Goal: Transaction & Acquisition: Purchase product/service

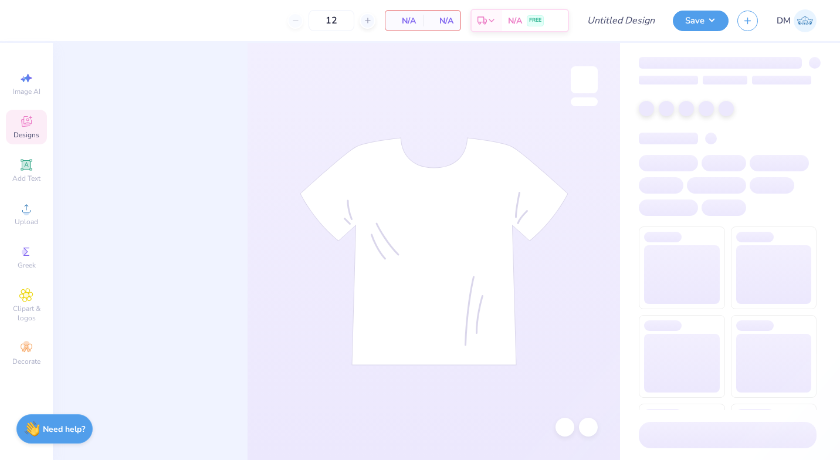
type input "50"
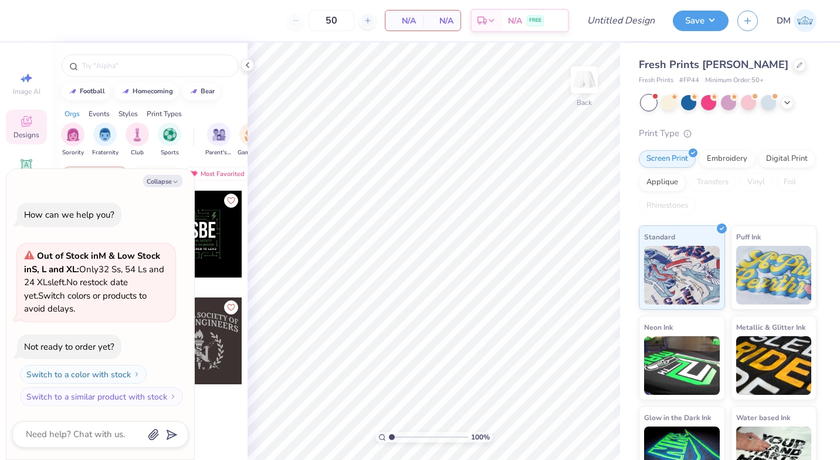
click at [170, 183] on button "Collapse" at bounding box center [162, 181] width 39 height 12
type textarea "x"
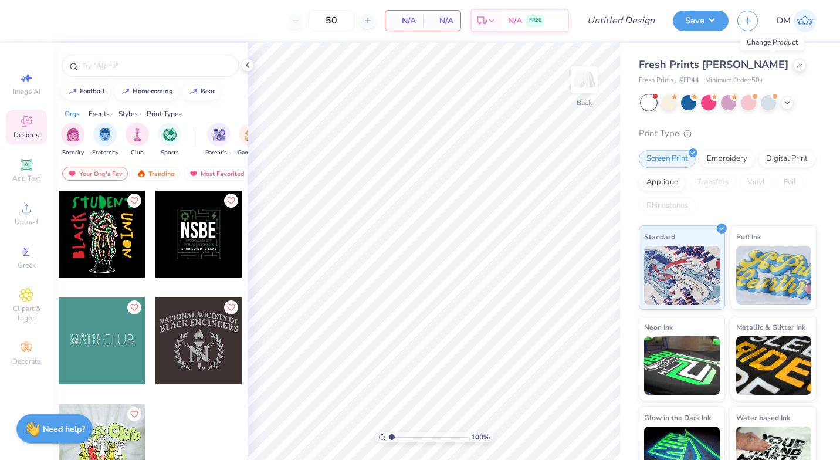
click at [797, 62] on icon at bounding box center [800, 65] width 6 height 6
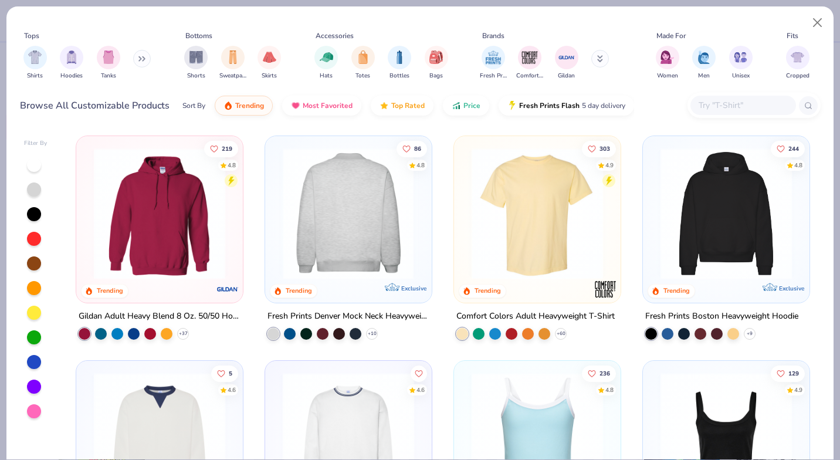
click at [380, 204] on img at bounding box center [348, 213] width 143 height 131
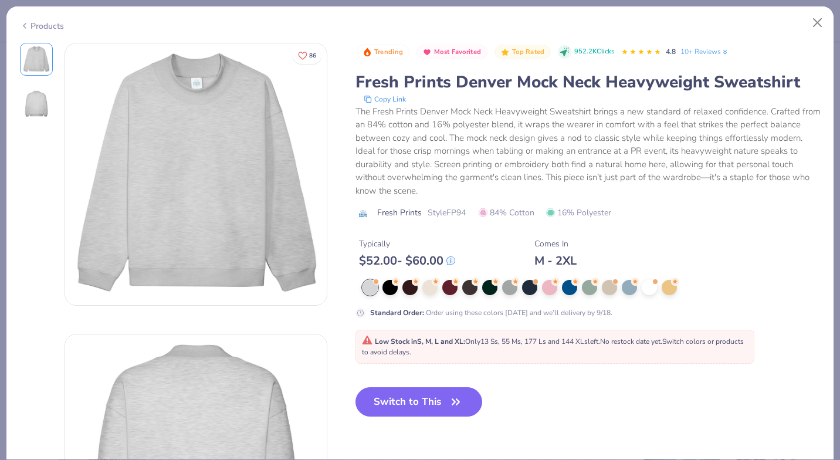
click at [459, 406] on icon "button" at bounding box center [456, 402] width 16 height 16
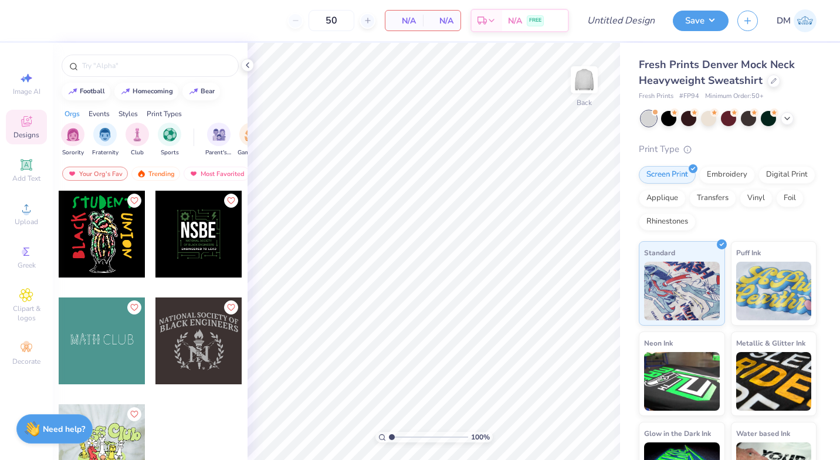
click at [201, 334] on div at bounding box center [198, 340] width 87 height 87
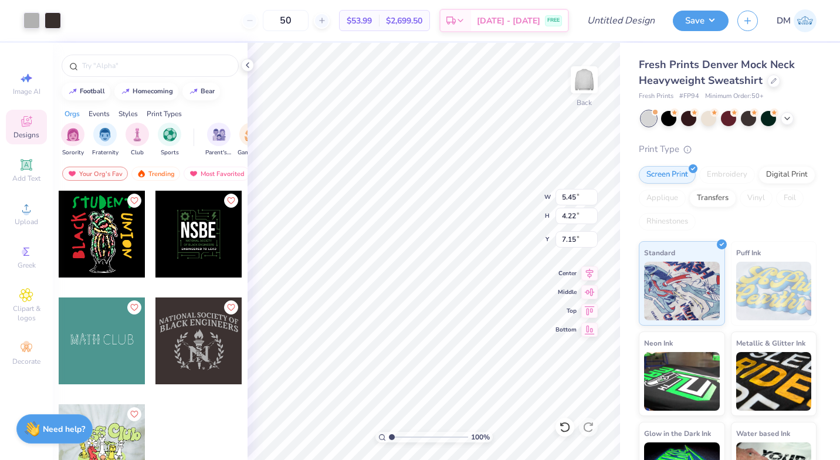
type input "5.45"
type input "4.22"
type input "3.00"
click at [759, 184] on div "Digital Print" at bounding box center [787, 175] width 57 height 18
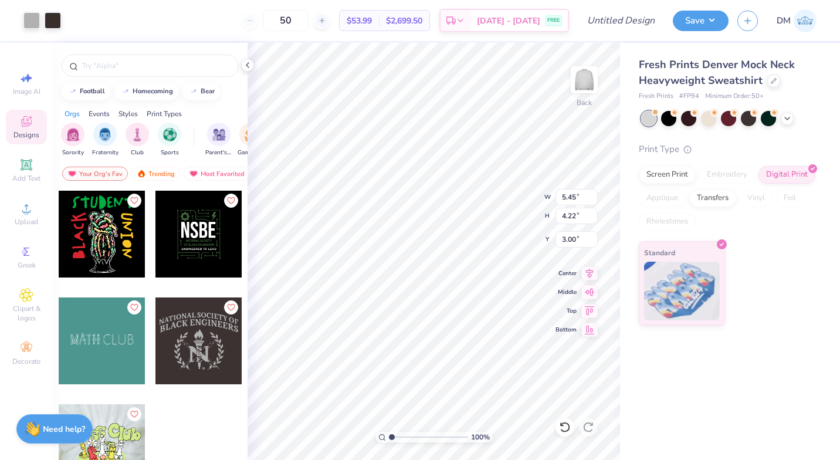
click at [811, 162] on div "Print Type Screen Print Embroidery Digital Print Applique Transfers Vinyl Foil …" at bounding box center [728, 235] width 178 height 184
click at [810, 164] on div "Print Type Screen Print Embroidery Digital Print Applique Transfers Vinyl Foil …" at bounding box center [728, 235] width 178 height 184
click at [810, 166] on icon at bounding box center [812, 168] width 5 height 5
click at [813, 168] on icon at bounding box center [812, 168] width 5 height 5
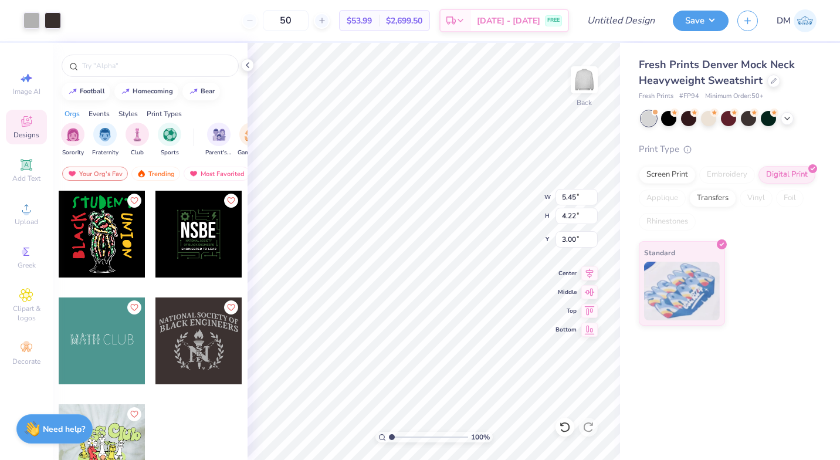
click at [813, 168] on icon at bounding box center [812, 168] width 5 height 5
click at [784, 177] on div "Digital Print" at bounding box center [787, 175] width 57 height 18
click at [664, 182] on div "Screen Print Embroidery Digital Print Applique Transfers Vinyl Foil Rhinestones" at bounding box center [728, 198] width 178 height 65
click at [682, 173] on div "Screen Print" at bounding box center [667, 175] width 57 height 18
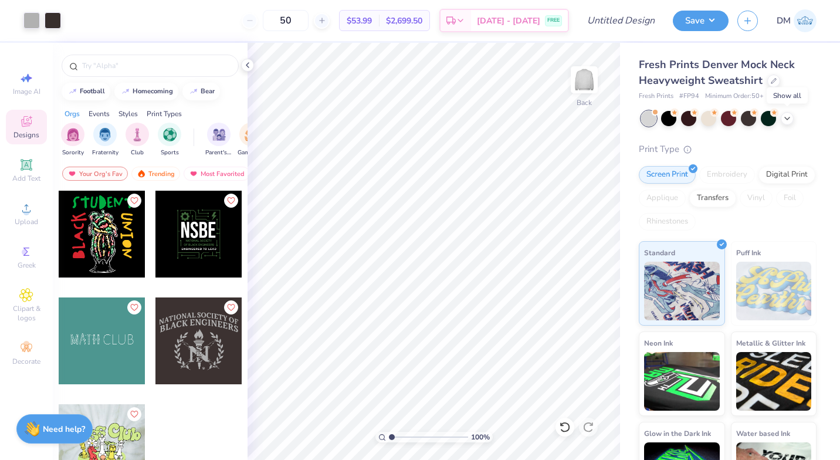
click at [786, 120] on icon at bounding box center [787, 118] width 9 height 9
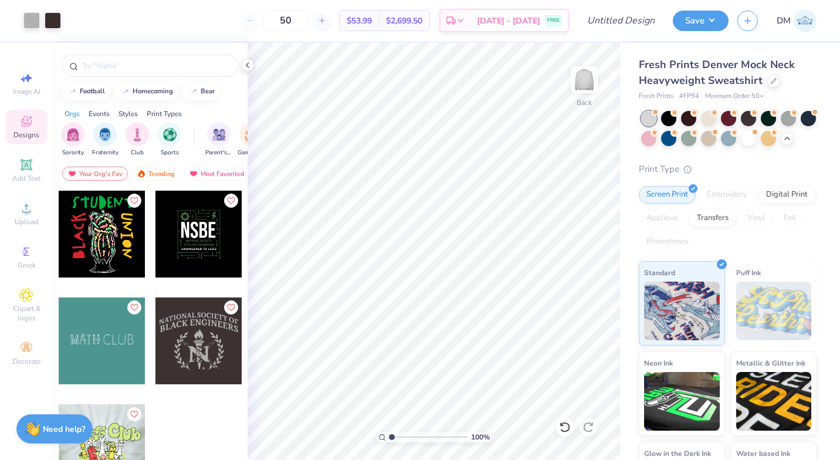
click at [586, 83] on img at bounding box center [584, 79] width 23 height 23
click at [206, 332] on div at bounding box center [198, 340] width 87 height 87
type input "12.12"
type input "9.38"
type input "13.78"
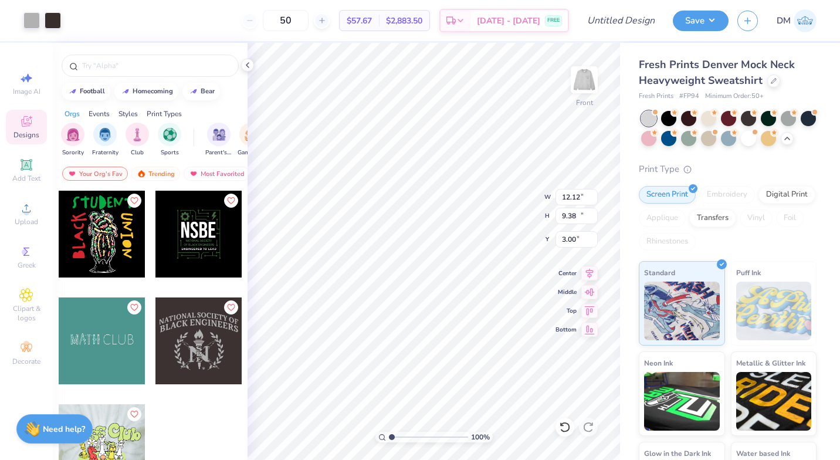
type input "10.67"
type input "1.19"
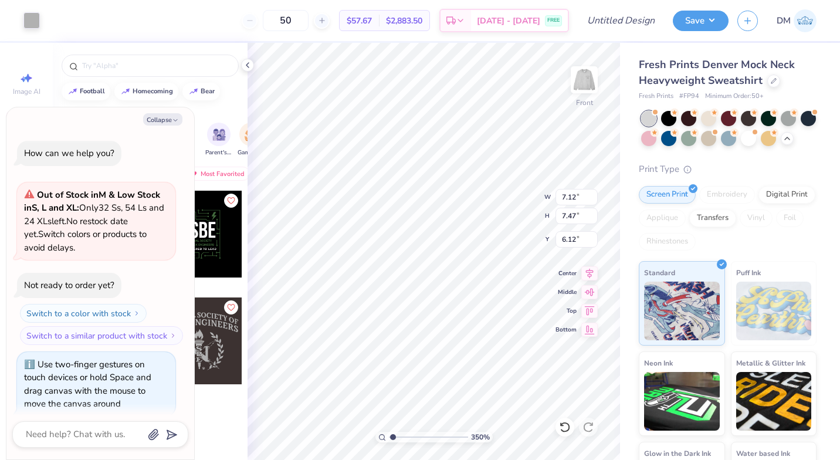
type textarea "x"
type input "3.5"
type textarea "x"
type input "3.64"
type textarea "x"
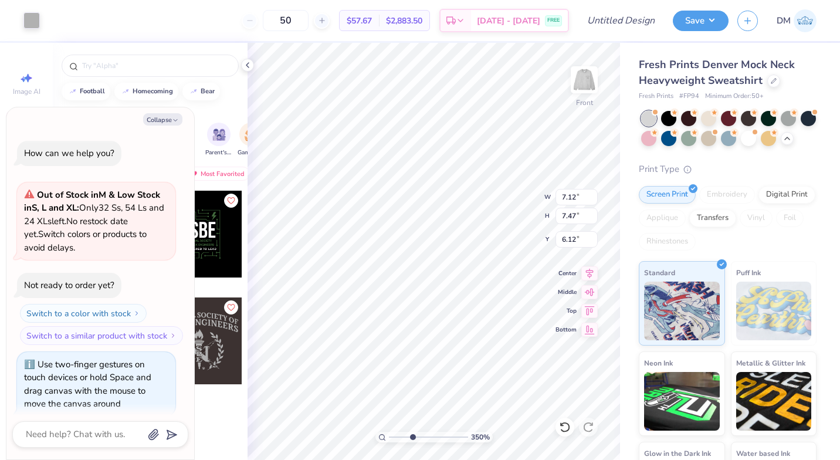
scroll to position [10, 0]
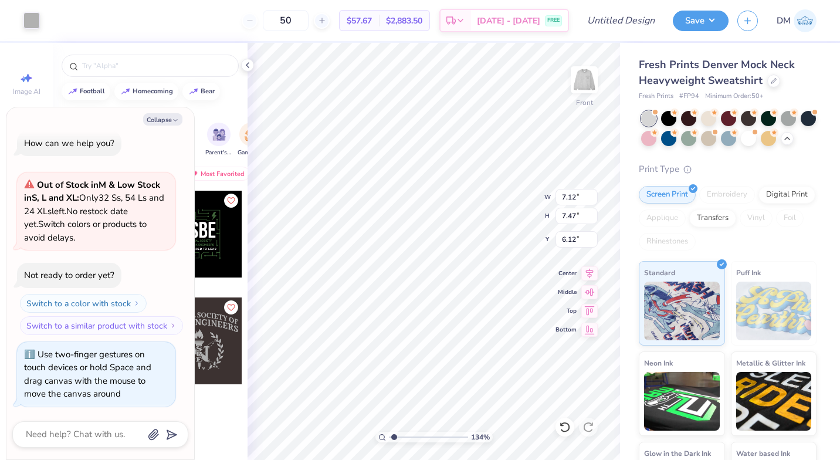
type input "1"
click at [390, 435] on input "range" at bounding box center [428, 437] width 79 height 11
click at [177, 121] on icon "button" at bounding box center [175, 120] width 7 height 7
type textarea "x"
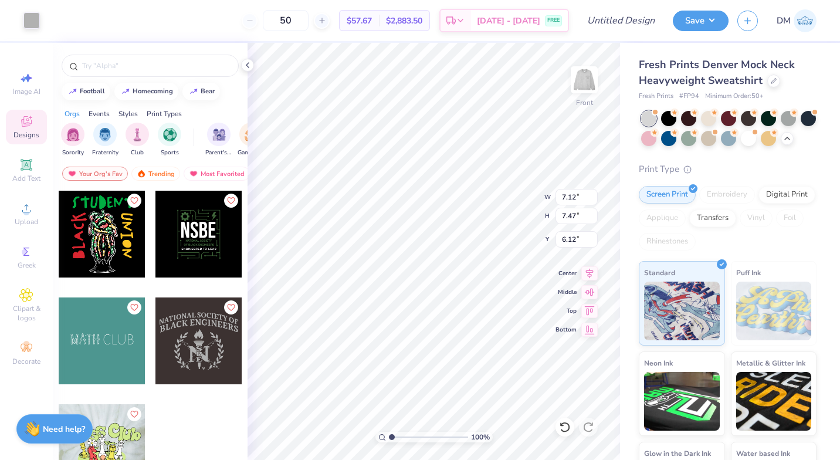
click at [584, 83] on img at bounding box center [584, 79] width 23 height 23
click at [250, 66] on icon at bounding box center [247, 64] width 9 height 9
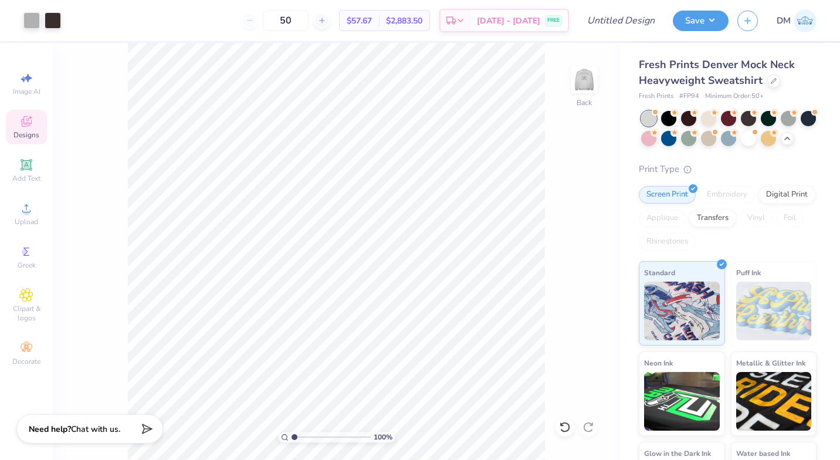
click at [587, 75] on img at bounding box center [584, 79] width 23 height 23
click at [797, 209] on div "Screen Print Embroidery Digital Print Applique Transfers Vinyl Foil Rhinestones" at bounding box center [728, 218] width 178 height 65
click at [771, 75] on div at bounding box center [774, 81] width 13 height 13
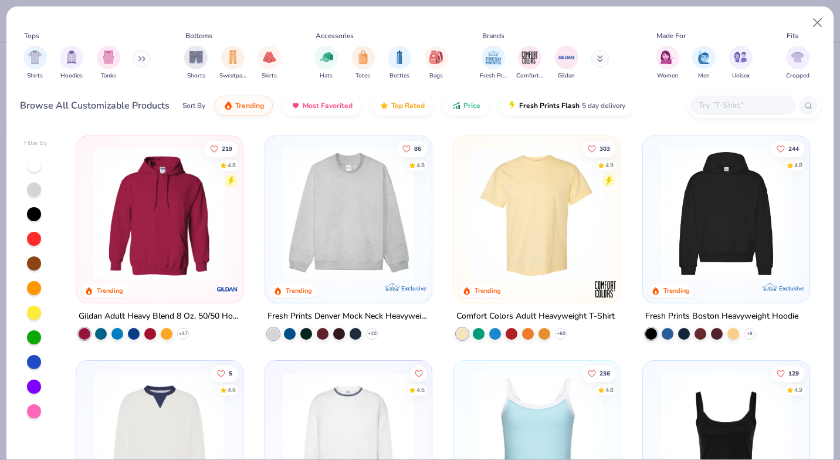
click at [229, 59] on img "filter for Sweatpants" at bounding box center [232, 56] width 13 height 13
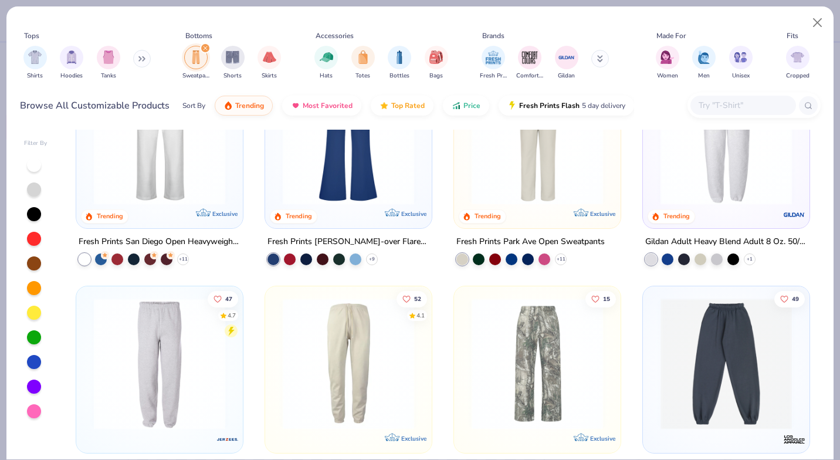
scroll to position [75, 0]
click at [196, 175] on img at bounding box center [159, 138] width 143 height 131
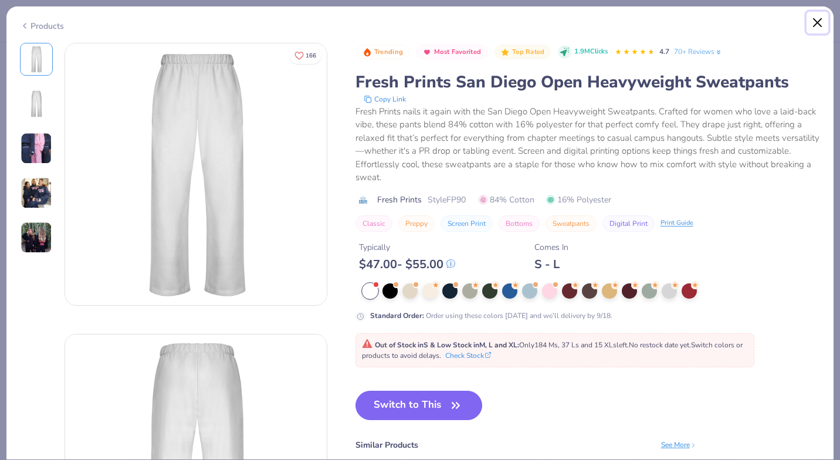
click at [814, 22] on button "Close" at bounding box center [818, 23] width 22 height 22
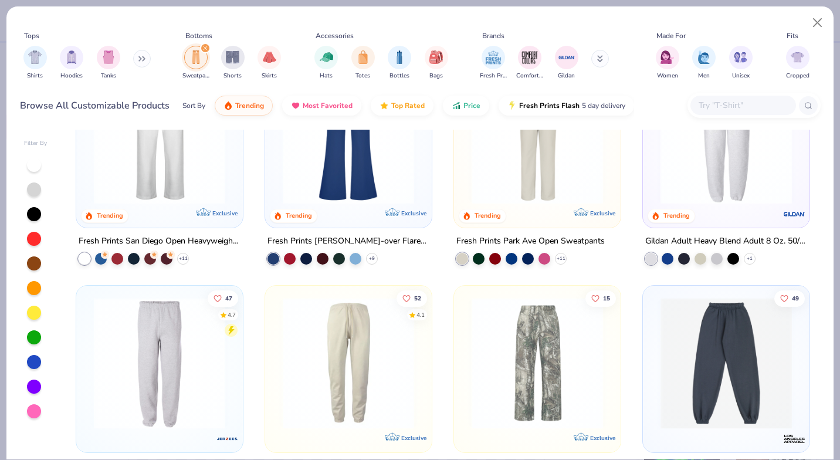
click at [739, 66] on div "filter for Unisex" at bounding box center [740, 57] width 23 height 23
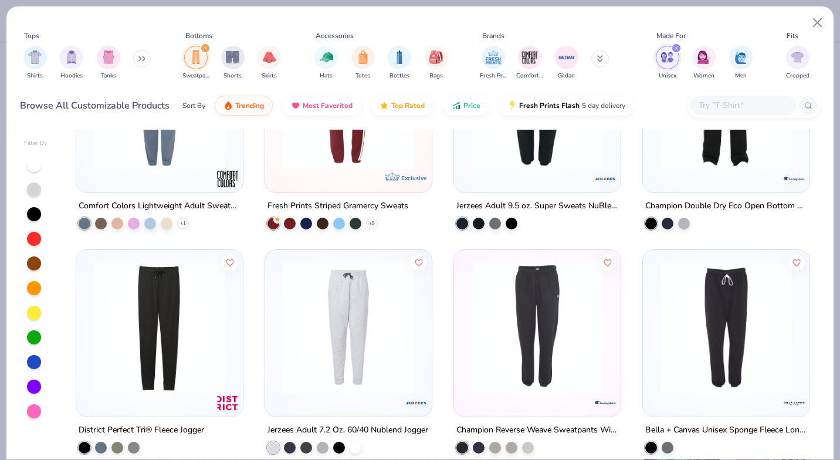
scroll to position [532, 0]
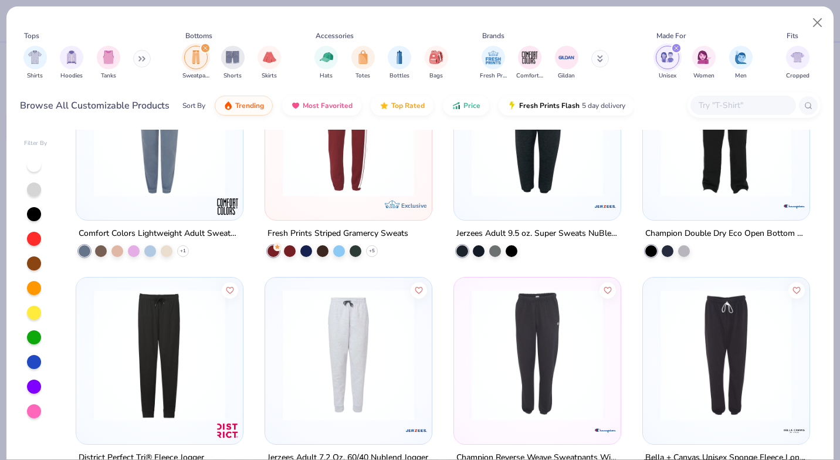
click at [711, 181] on img at bounding box center [726, 130] width 143 height 131
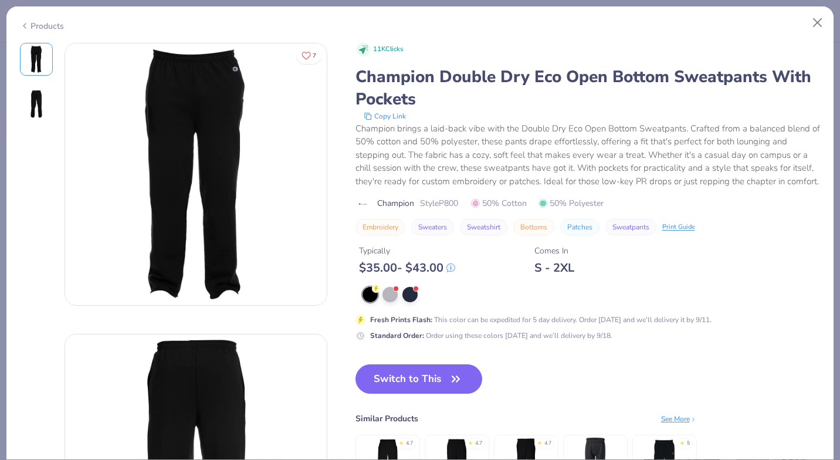
click at [391, 316] on div "Fresh Prints Flash : This color can be expedited for 5 day delivery. Order [DAT…" at bounding box center [588, 314] width 465 height 54
click at [393, 292] on span at bounding box center [396, 288] width 6 height 6
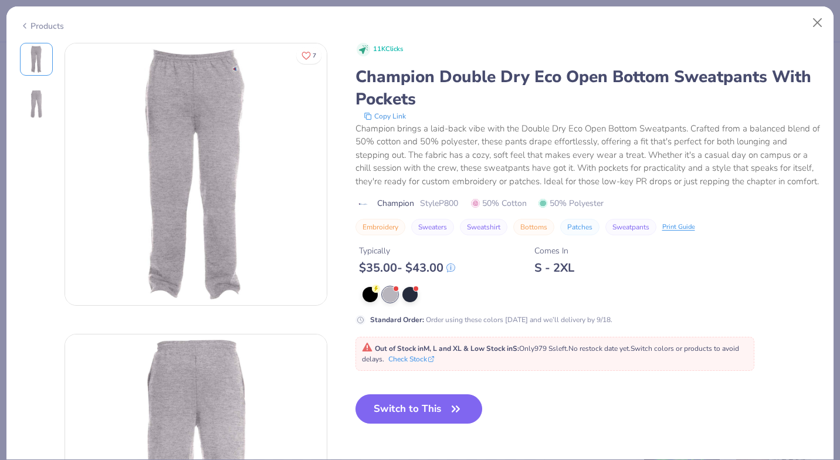
click at [439, 422] on button "Switch to This" at bounding box center [419, 408] width 127 height 29
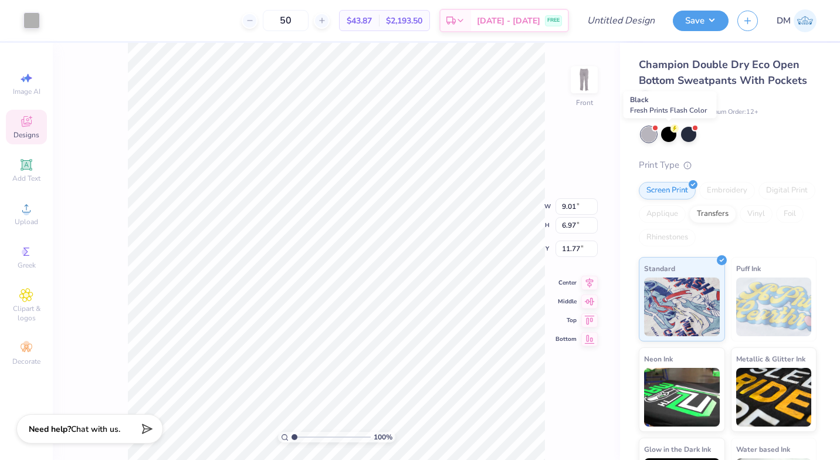
click at [672, 137] on div at bounding box center [668, 134] width 15 height 15
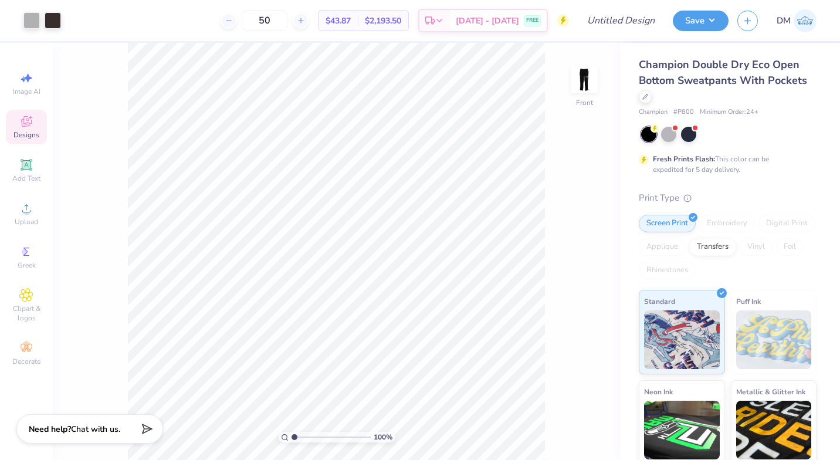
click at [586, 76] on img at bounding box center [584, 79] width 23 height 23
type input "6.06"
type input "6.04"
type input "4.67"
type input "6.86"
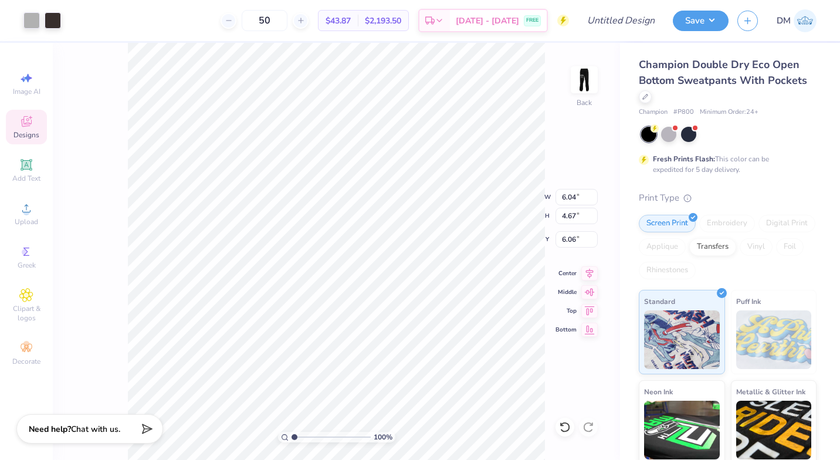
type input "5.31"
type input "4.66"
click at [590, 68] on img at bounding box center [584, 79] width 23 height 23
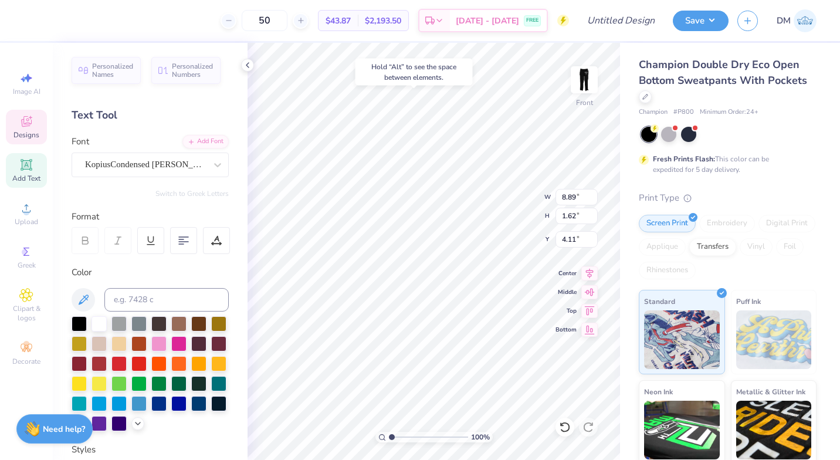
type input "4.11"
click at [589, 274] on icon at bounding box center [589, 273] width 16 height 14
click at [590, 286] on icon at bounding box center [589, 292] width 16 height 14
type input "19.51"
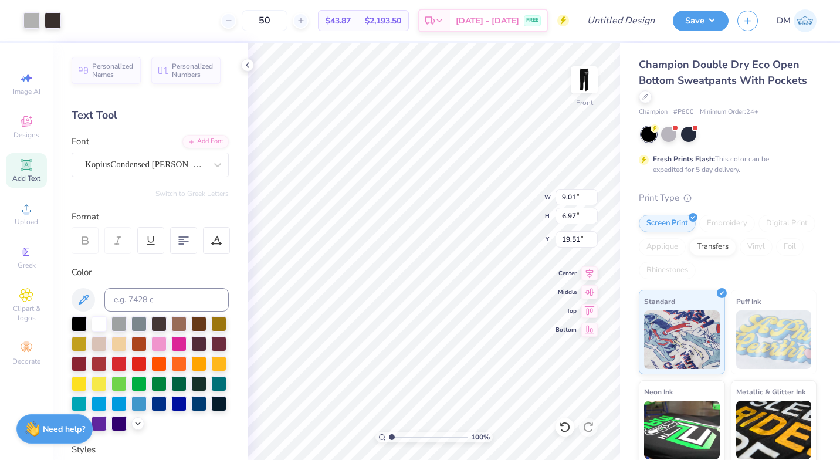
type input "6.70"
type input "8.36"
type input "6.47"
type input "4.52"
type input "6.24"
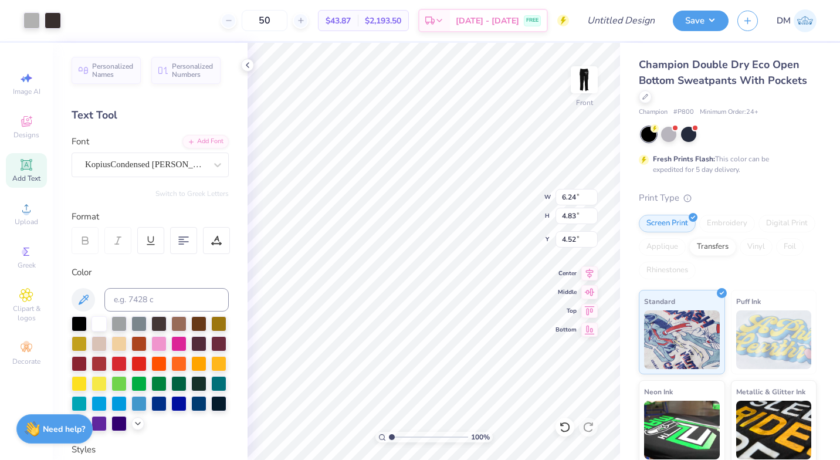
type input "4.83"
type input "4.48"
click at [648, 97] on icon at bounding box center [646, 97] width 6 height 6
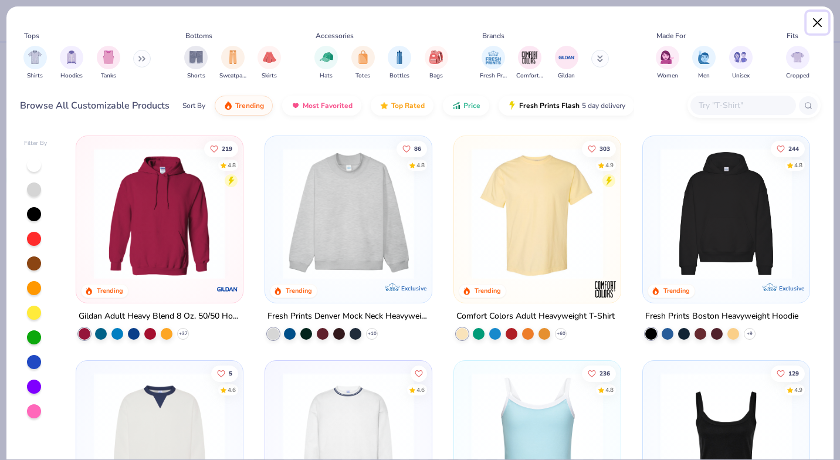
click at [819, 21] on button "Close" at bounding box center [818, 23] width 22 height 22
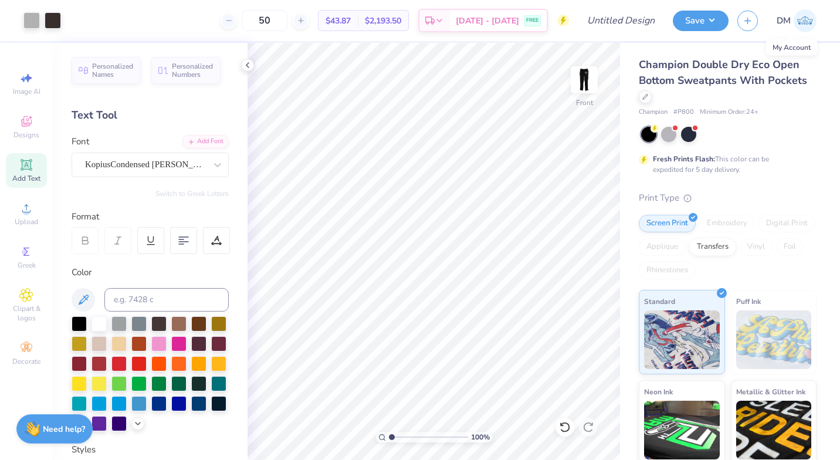
click at [810, 22] on img at bounding box center [805, 20] width 23 height 23
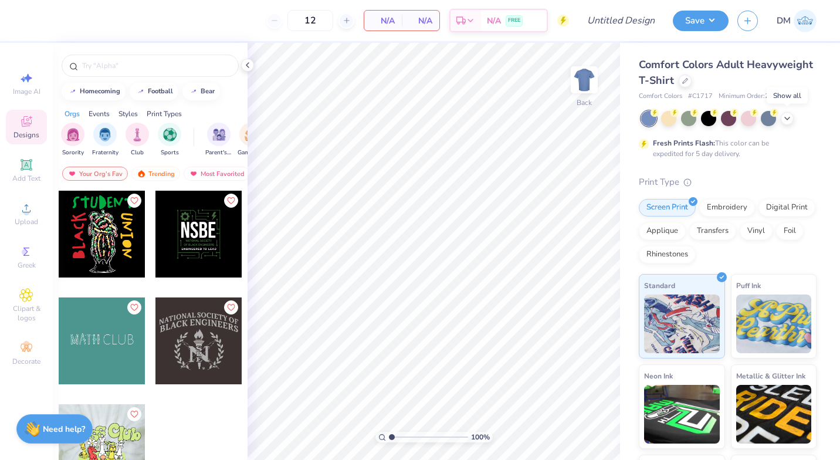
click at [790, 121] on div at bounding box center [787, 118] width 13 height 13
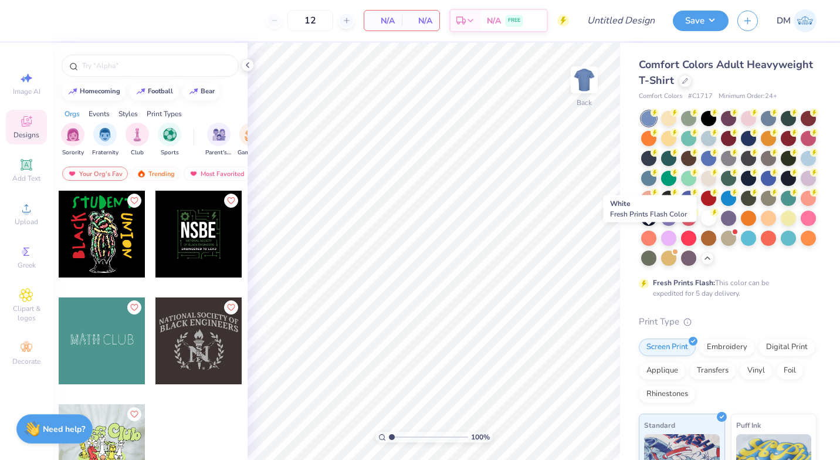
click at [701, 226] on div at bounding box center [708, 218] width 15 height 15
click at [809, 55] on div "Comfort Colors Adult Heavyweight T-Shirt Comfort Colors # C1717 Minimum Order: …" at bounding box center [730, 361] width 220 height 636
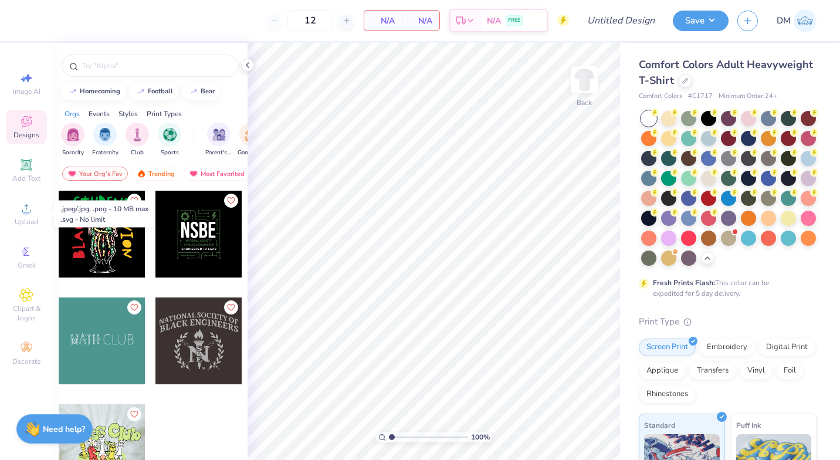
click at [31, 212] on icon at bounding box center [26, 208] width 14 height 14
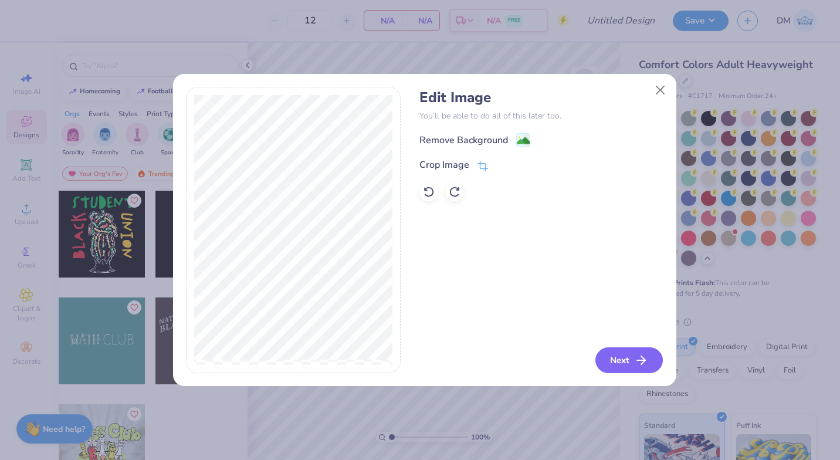
click at [640, 361] on icon "button" at bounding box center [641, 360] width 14 height 14
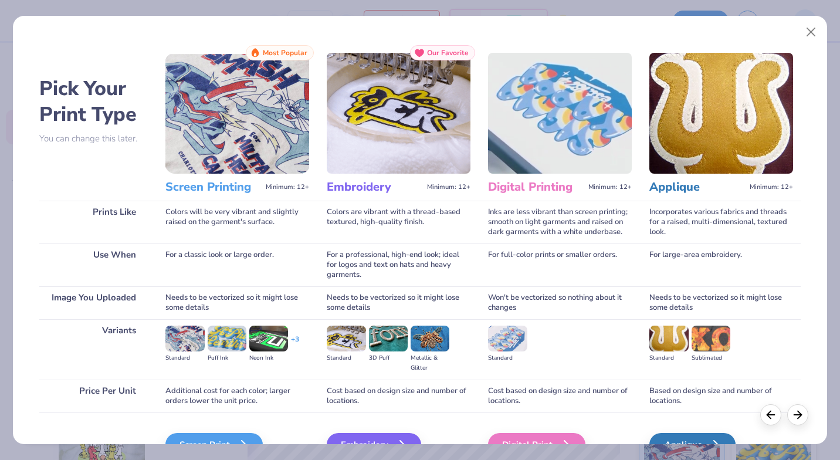
scroll to position [66, 0]
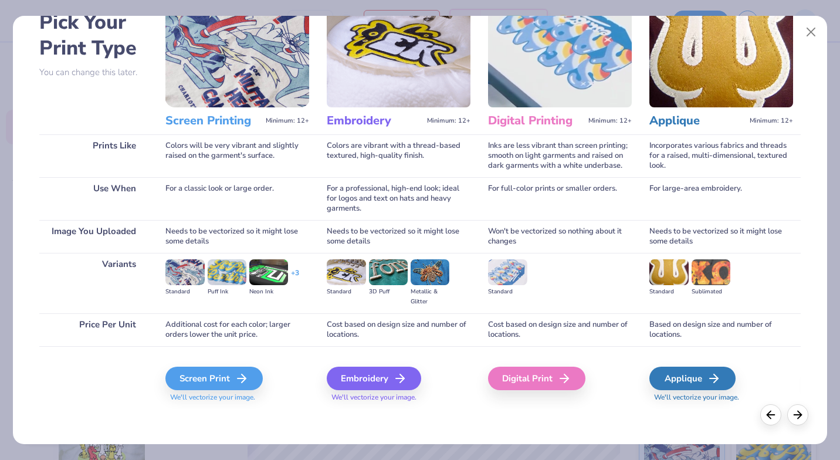
click at [218, 380] on div "Screen Print" at bounding box center [213, 378] width 97 height 23
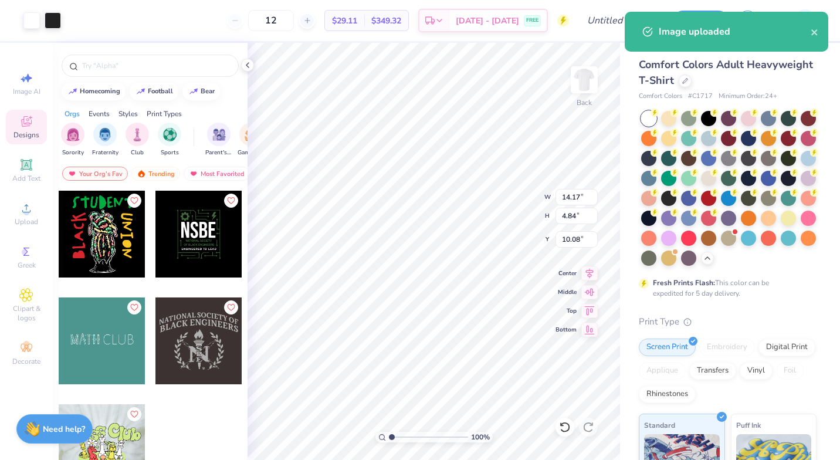
type input "3.00"
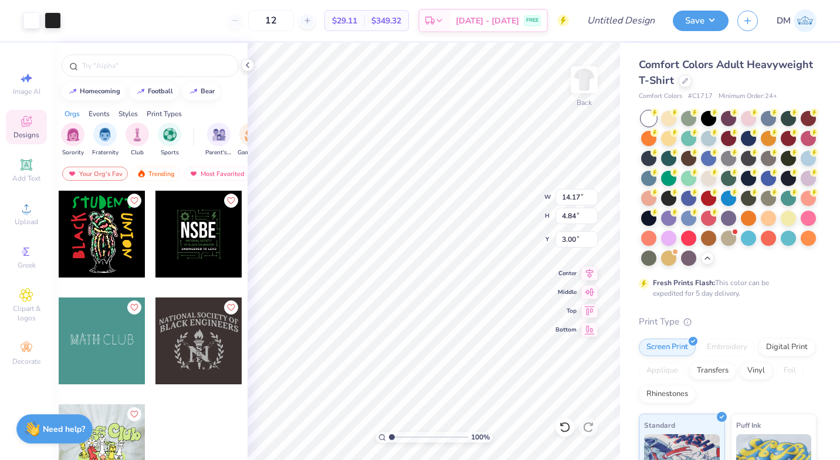
type input "11.64"
type input "3.98"
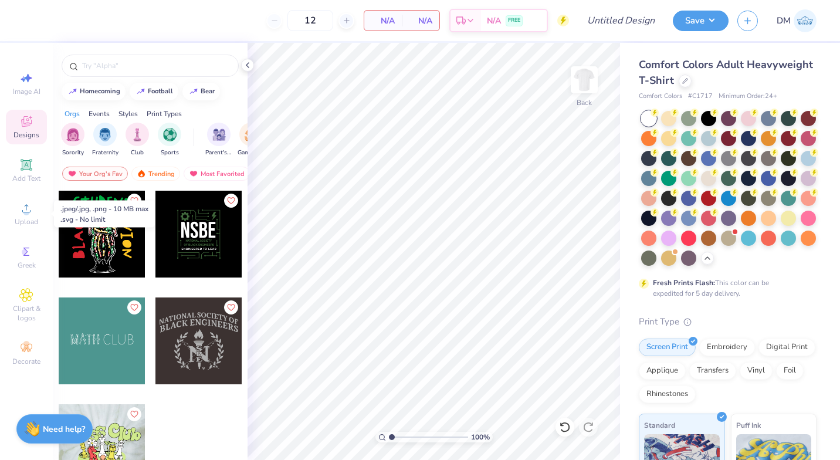
click at [20, 215] on icon at bounding box center [26, 208] width 14 height 14
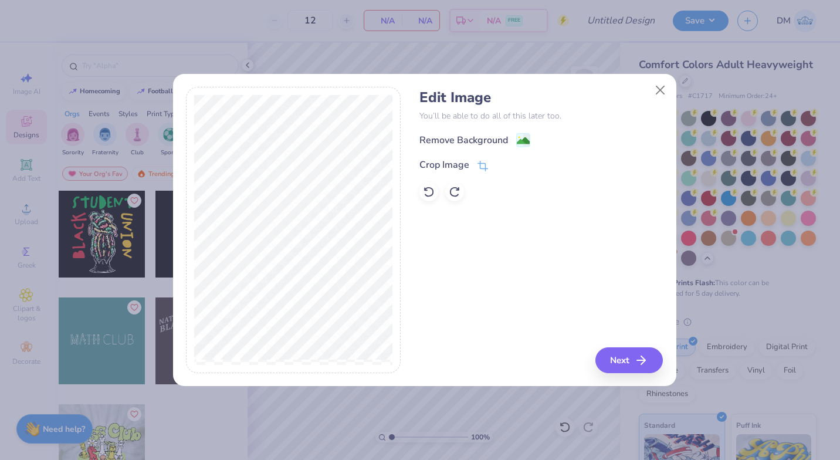
click at [463, 145] on div "Remove Background" at bounding box center [464, 140] width 89 height 14
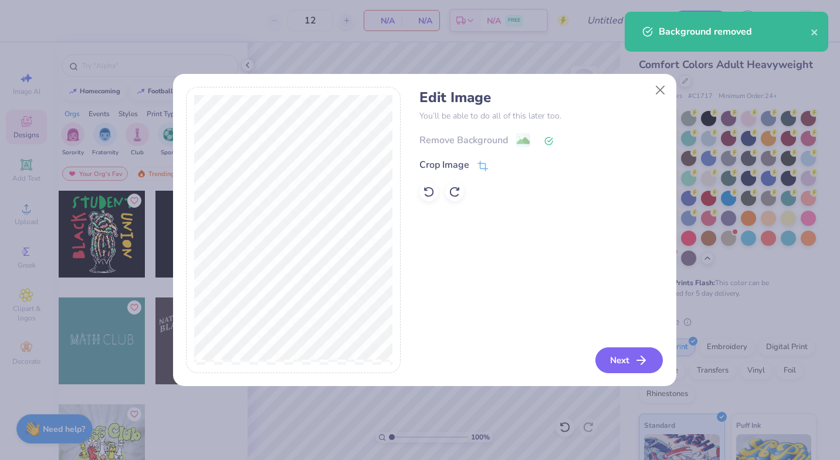
click at [616, 357] on button "Next" at bounding box center [629, 360] width 67 height 26
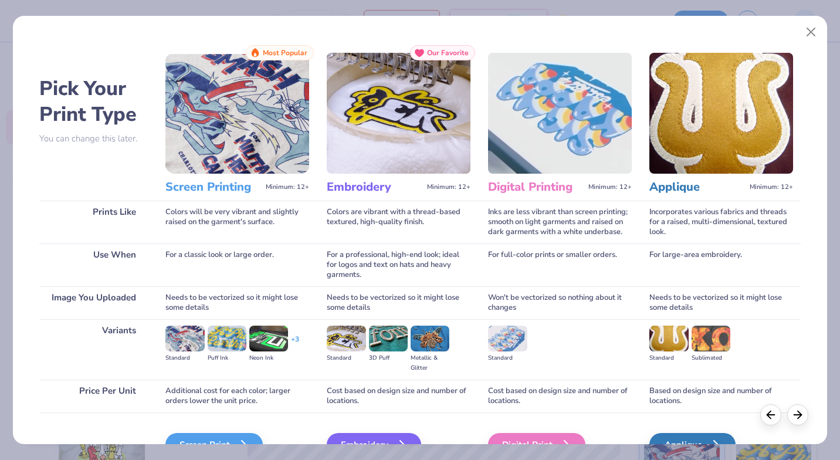
click at [231, 436] on div "Screen Print" at bounding box center [213, 444] width 97 height 23
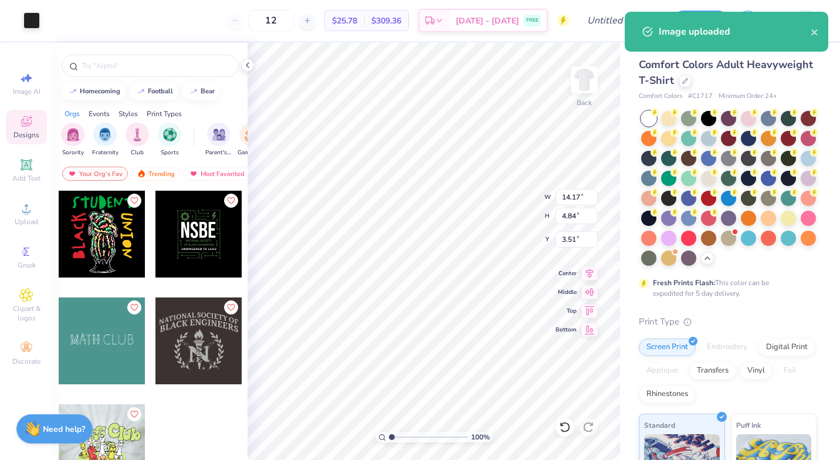
type input "3.51"
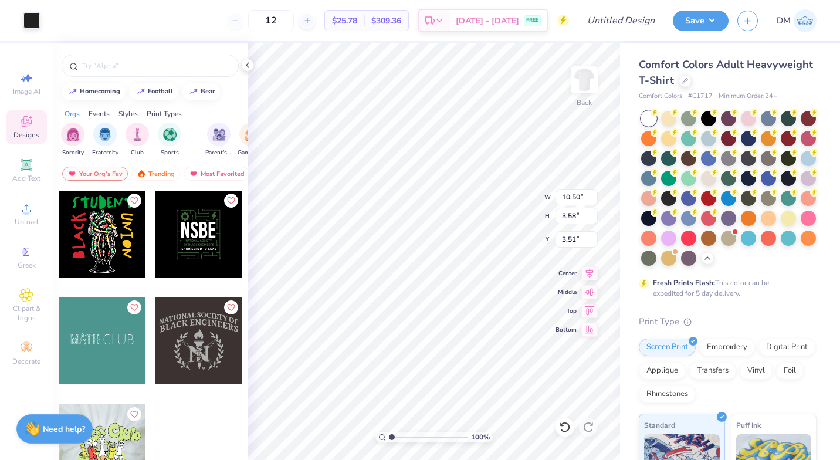
type input "10.50"
type input "3.58"
type input "3.00"
click at [26, 183] on div "Add Text" at bounding box center [26, 170] width 41 height 35
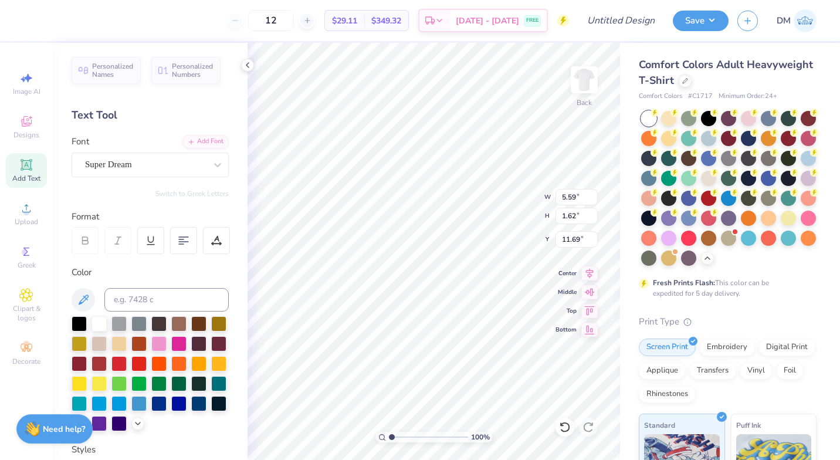
scroll to position [9, 4]
type textarea "BROTHERS"
click at [164, 162] on div "Super Dream" at bounding box center [145, 164] width 123 height 18
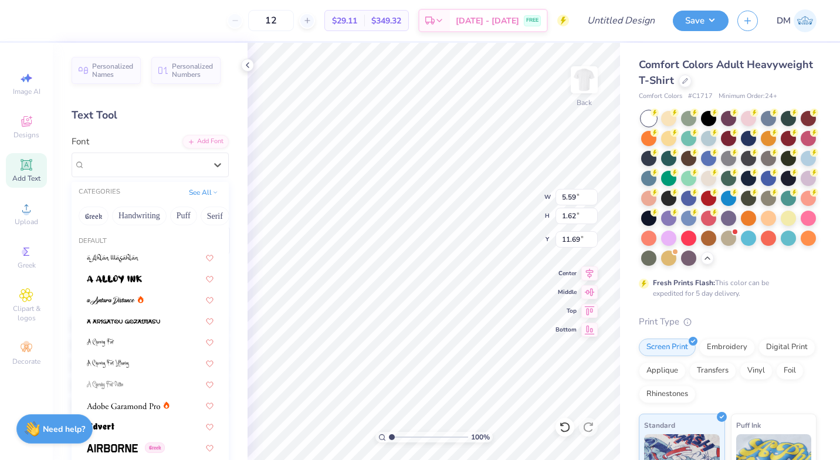
click at [96, 212] on button "Greek" at bounding box center [94, 216] width 30 height 19
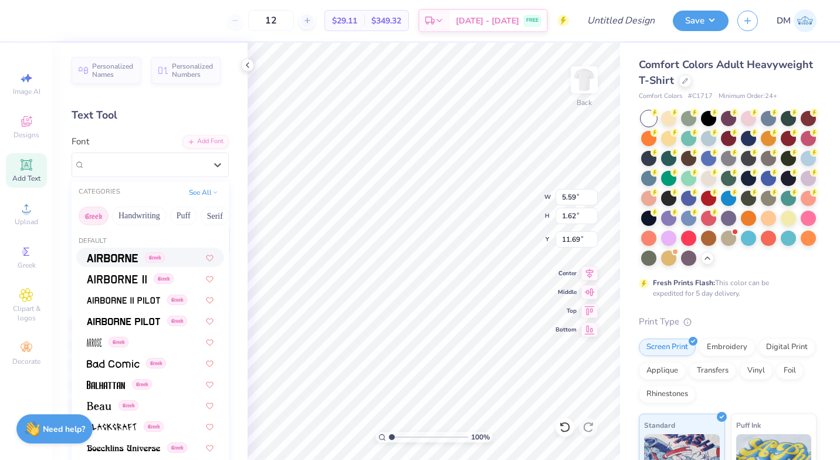
click at [125, 264] on div "Greek" at bounding box center [150, 257] width 148 height 19
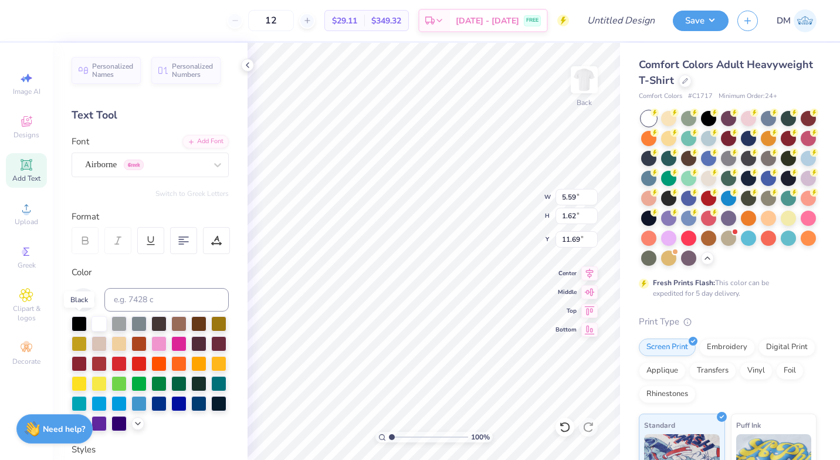
click at [80, 323] on div at bounding box center [79, 323] width 15 height 15
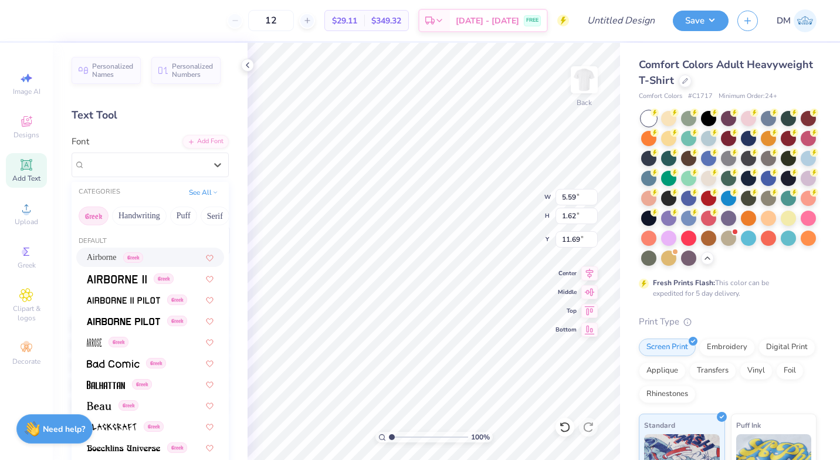
click at [166, 168] on div "Airborne Greek" at bounding box center [145, 164] width 123 height 18
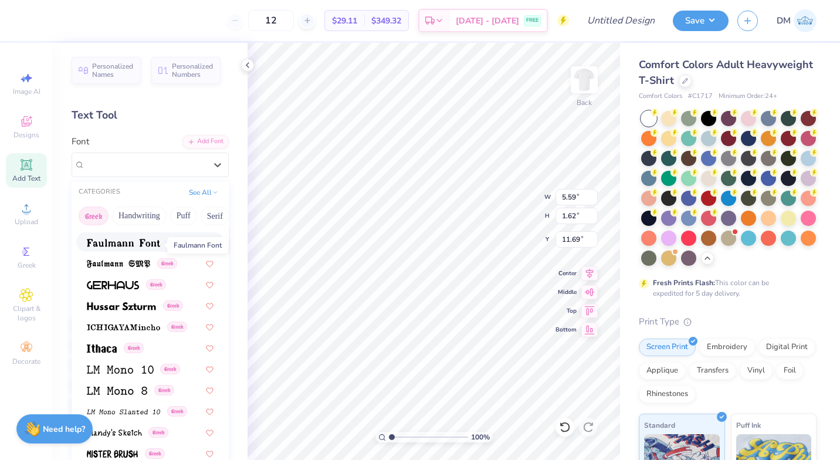
scroll to position [393, 0]
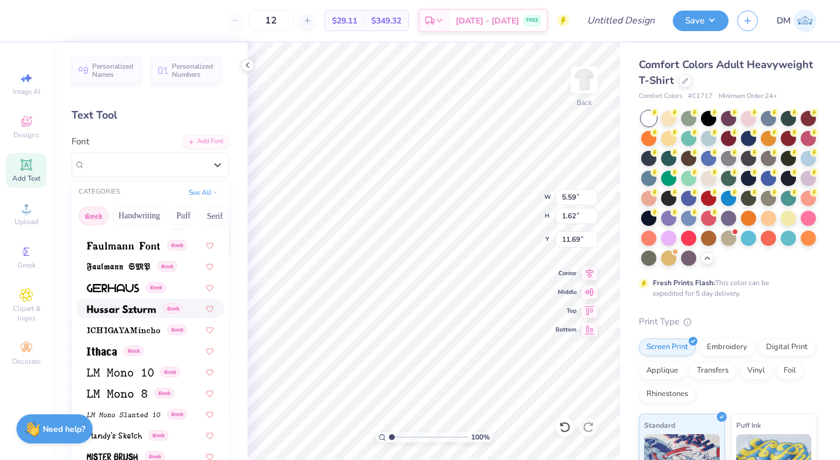
click at [145, 310] on img at bounding box center [121, 309] width 69 height 8
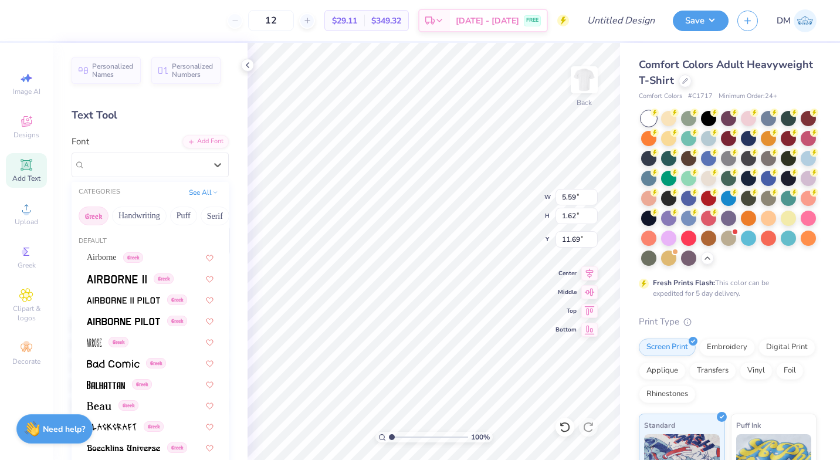
click at [129, 171] on div at bounding box center [145, 165] width 121 height 16
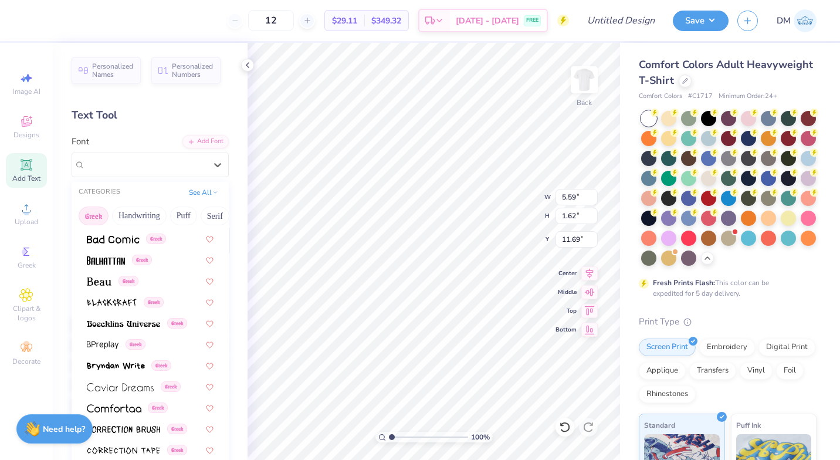
scroll to position [0, 0]
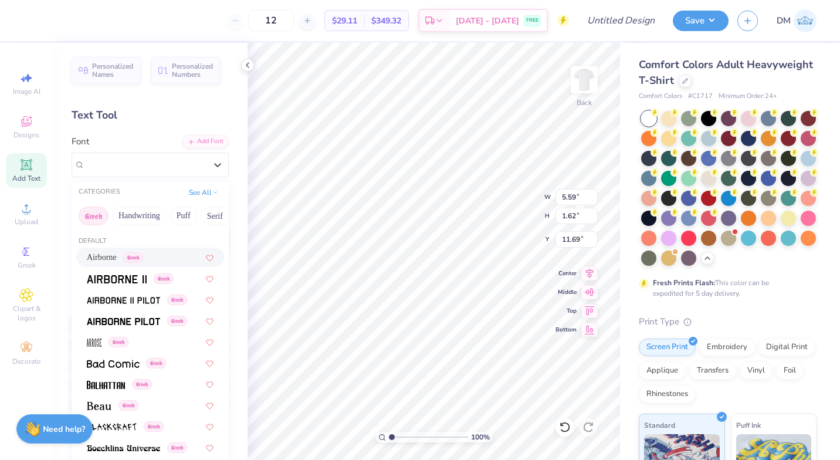
click at [140, 213] on button "Handwriting" at bounding box center [139, 216] width 55 height 19
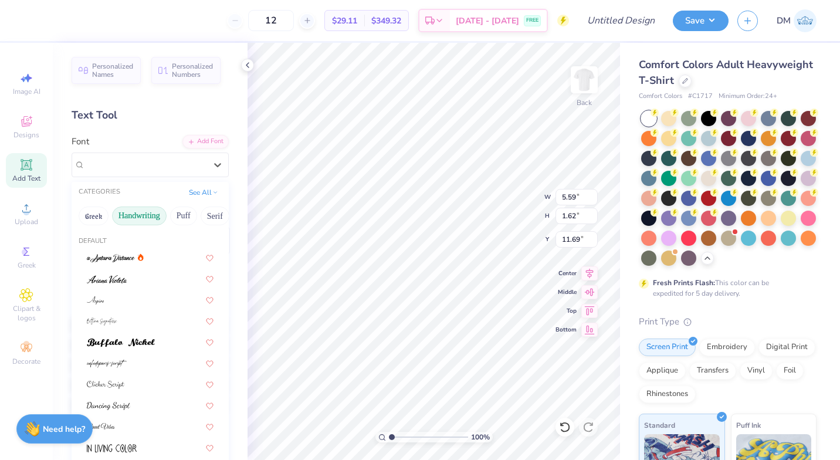
click at [191, 221] on button "Puff" at bounding box center [183, 216] width 27 height 19
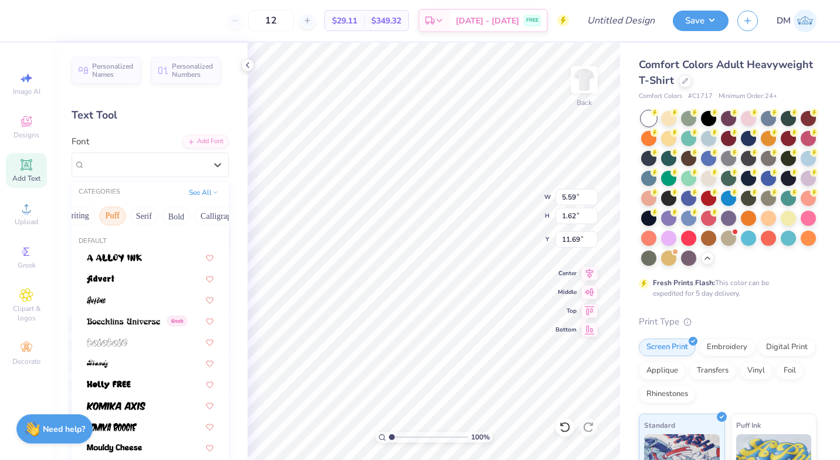
scroll to position [0, 72]
click at [173, 216] on button "Bold" at bounding box center [175, 216] width 29 height 19
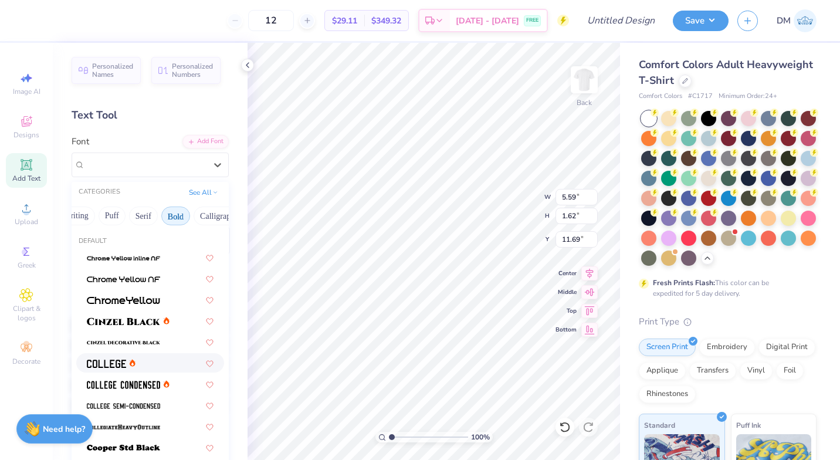
click at [148, 365] on div at bounding box center [150, 363] width 127 height 12
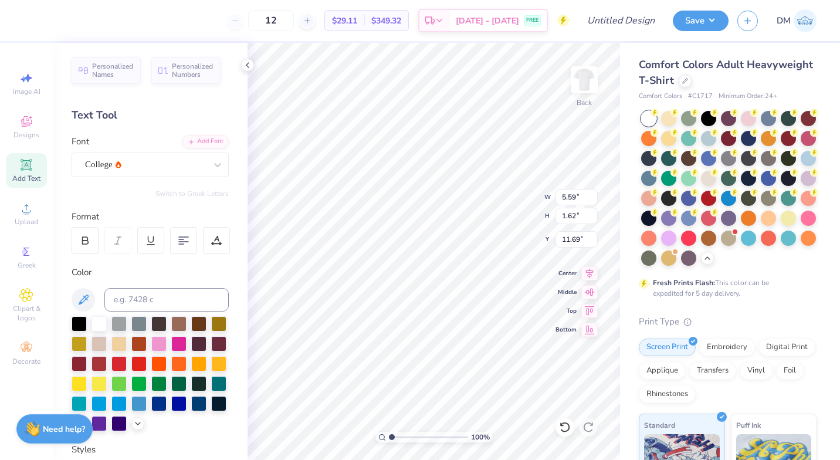
click at [30, 137] on span "Designs" at bounding box center [26, 134] width 26 height 9
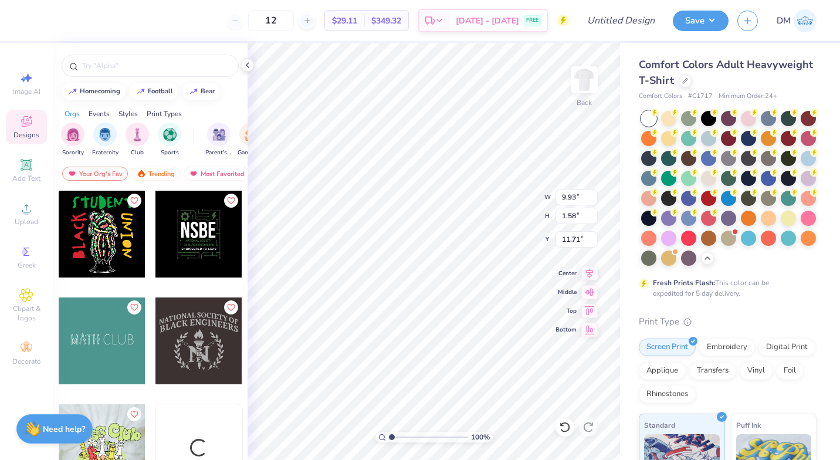
type input "9.93"
type input "1.58"
type input "6.88"
type input "7.97"
type input "1.27"
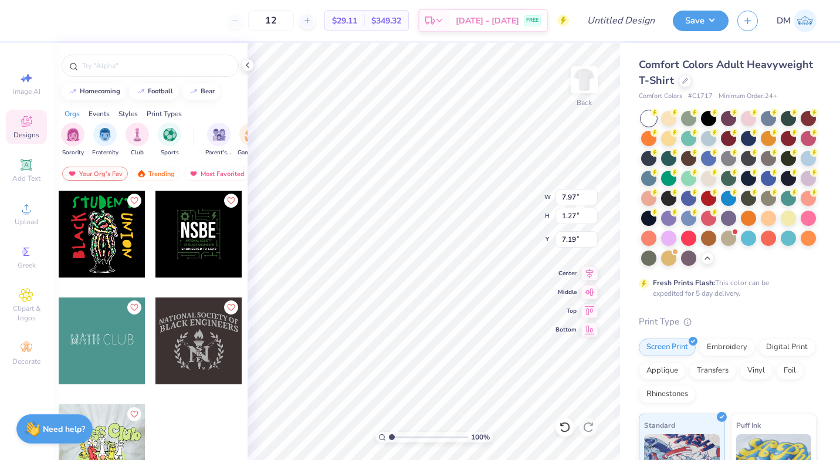
type input "6.93"
click at [31, 170] on icon at bounding box center [26, 164] width 11 height 11
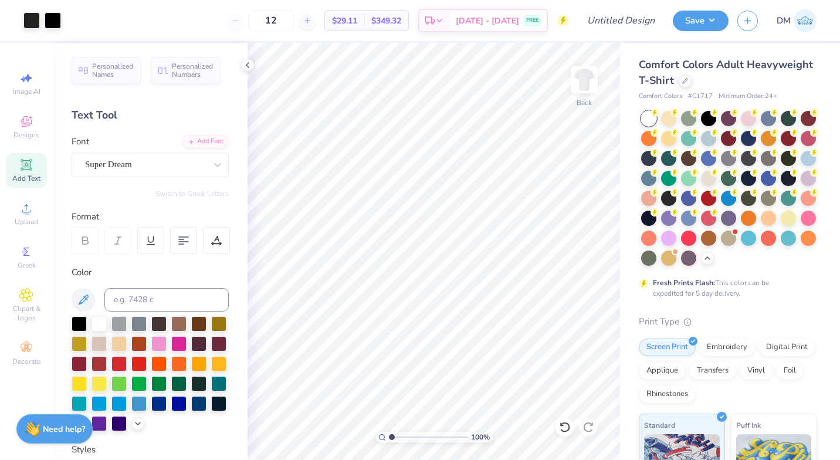
click at [587, 78] on img at bounding box center [584, 79] width 23 height 23
click at [25, 167] on icon at bounding box center [26, 164] width 9 height 9
paste textarea "DST Charity Bash"
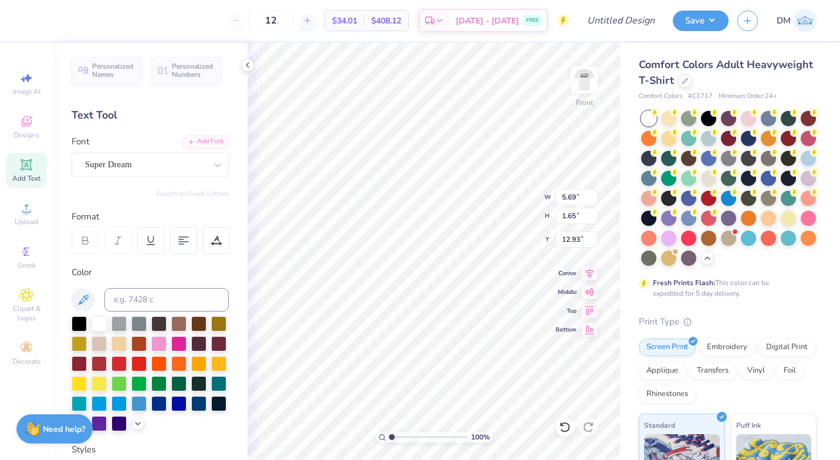
type textarea "DST Charity Bash"
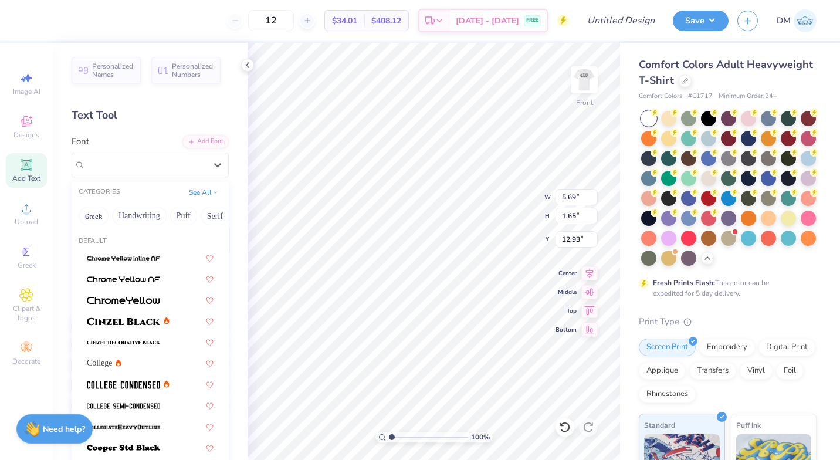
click at [167, 169] on div "Super Dream" at bounding box center [145, 164] width 123 height 18
click at [161, 368] on div "College" at bounding box center [150, 363] width 127 height 12
click at [158, 163] on div "College" at bounding box center [145, 164] width 123 height 18
click at [131, 386] on img at bounding box center [123, 385] width 73 height 8
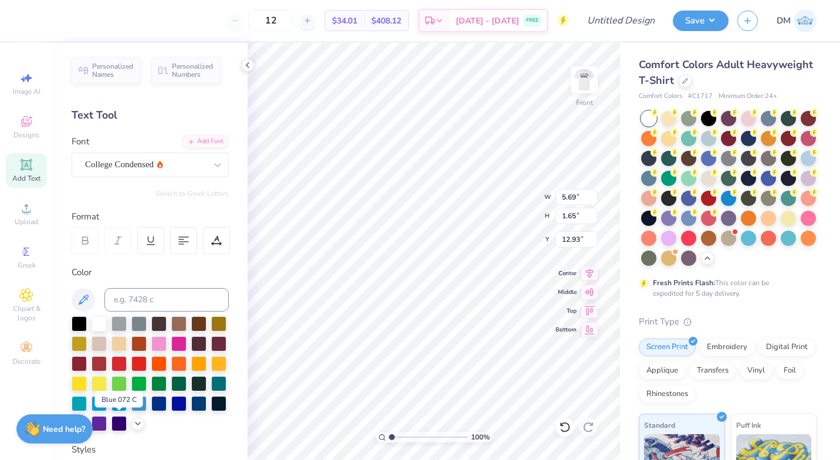
click at [171, 411] on div at bounding box center [178, 403] width 15 height 15
click at [28, 174] on span "Add Text" at bounding box center [26, 178] width 28 height 9
type input "17.62"
paste textarea "19-01-2022"
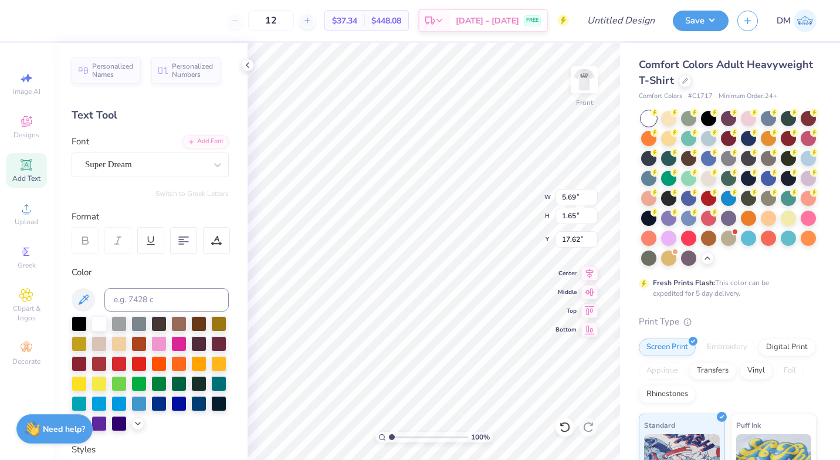
scroll to position [9, 7]
type textarea "NEW YORK ~ 19-01-2022"
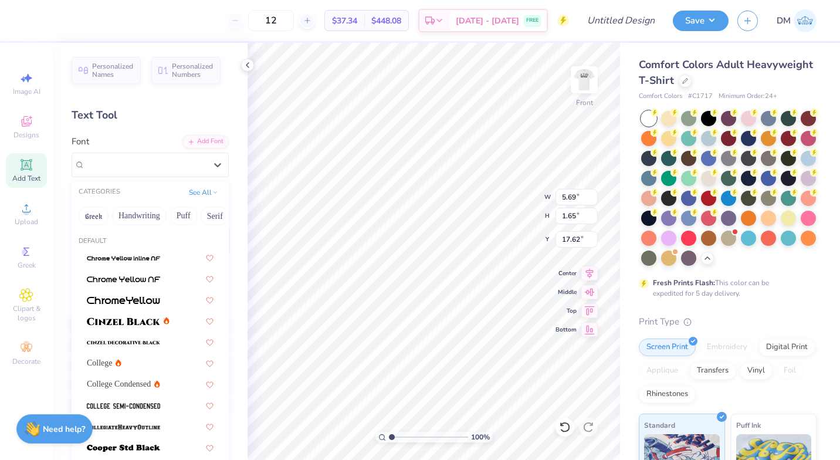
click at [136, 160] on div "Super Dream" at bounding box center [145, 164] width 123 height 18
click at [159, 410] on span at bounding box center [123, 405] width 73 height 12
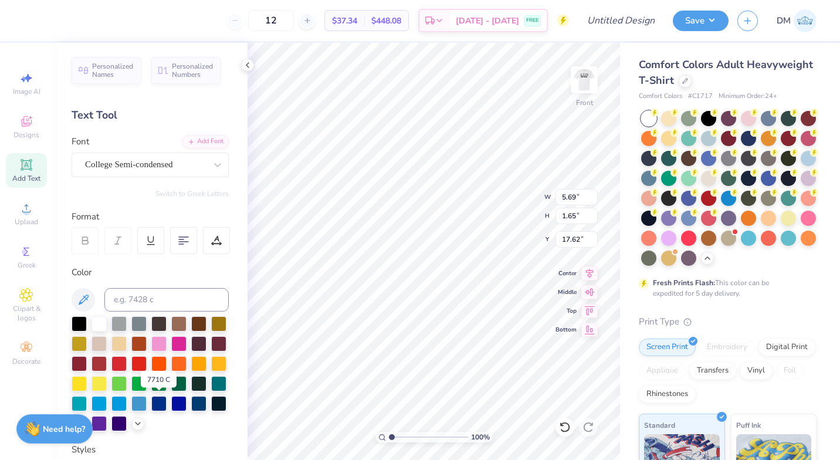
scroll to position [9, 8]
click at [171, 411] on div at bounding box center [178, 403] width 15 height 15
click at [211, 240] on div at bounding box center [216, 240] width 27 height 27
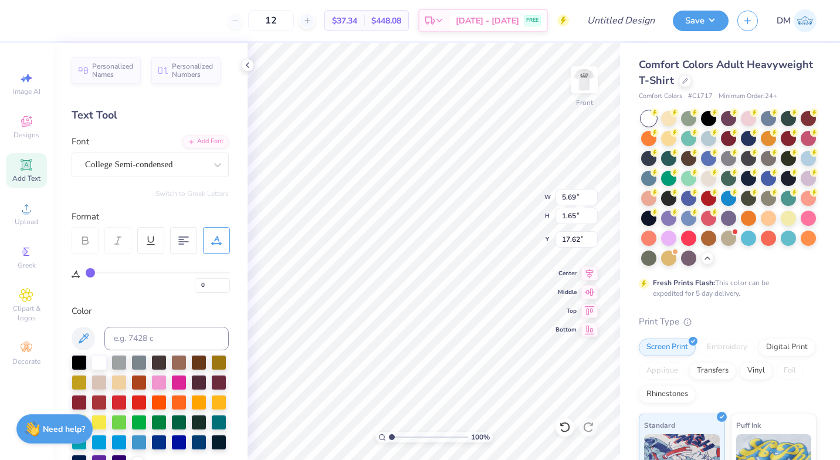
type input "3"
type input "5"
type input "8"
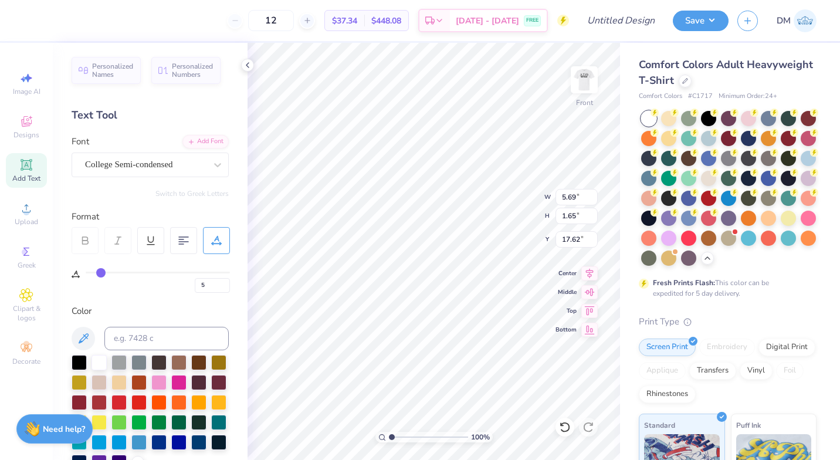
type input "8"
type input "10"
type input "11"
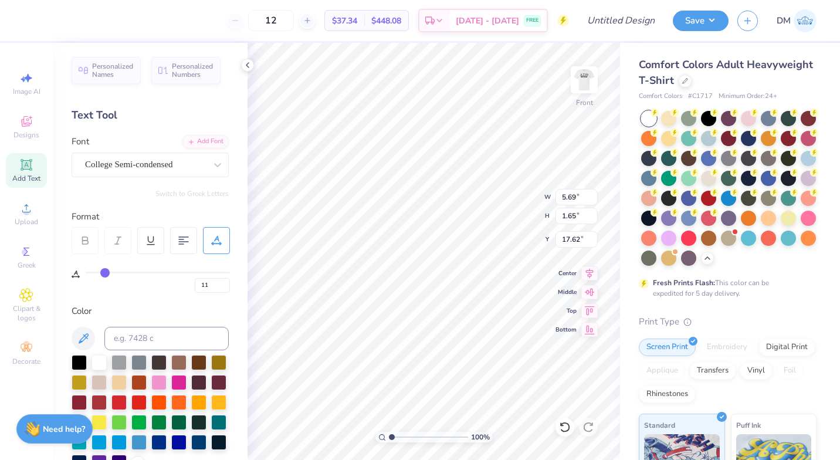
type input "12"
type input "13"
type input "14"
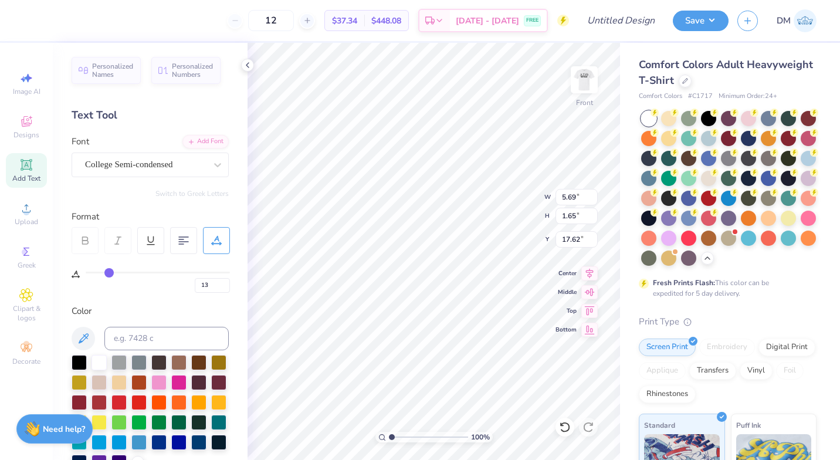
type input "14"
type input "15"
type input "16"
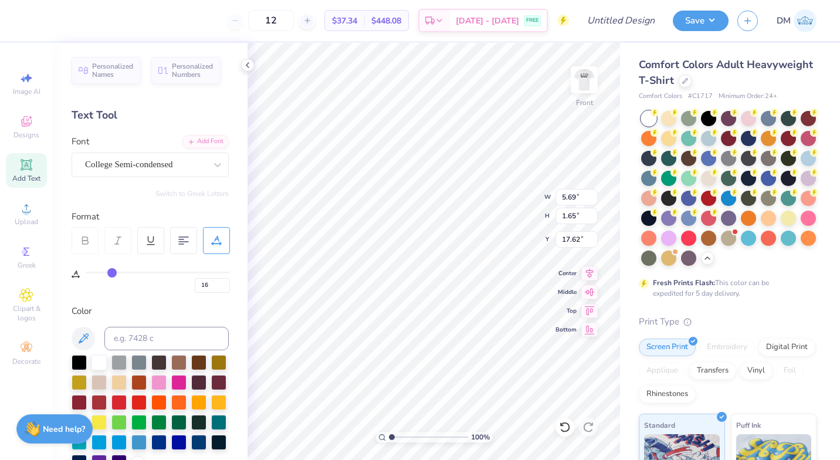
type input "18"
type input "19"
type input "20"
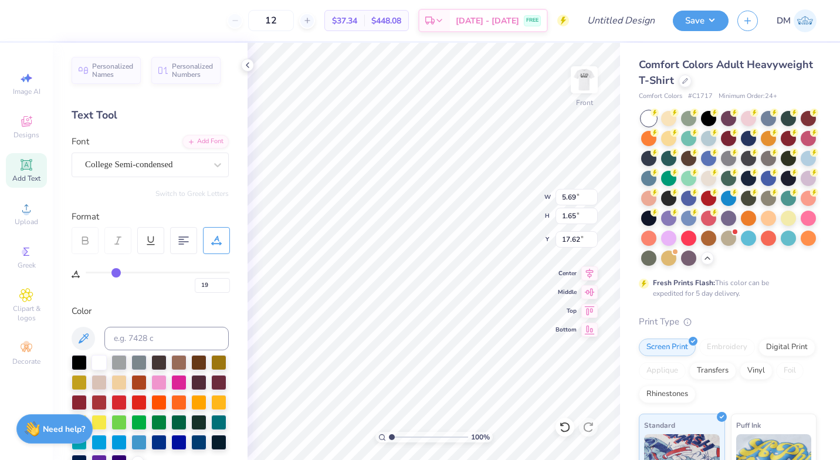
type input "20"
type input "21"
type input "20"
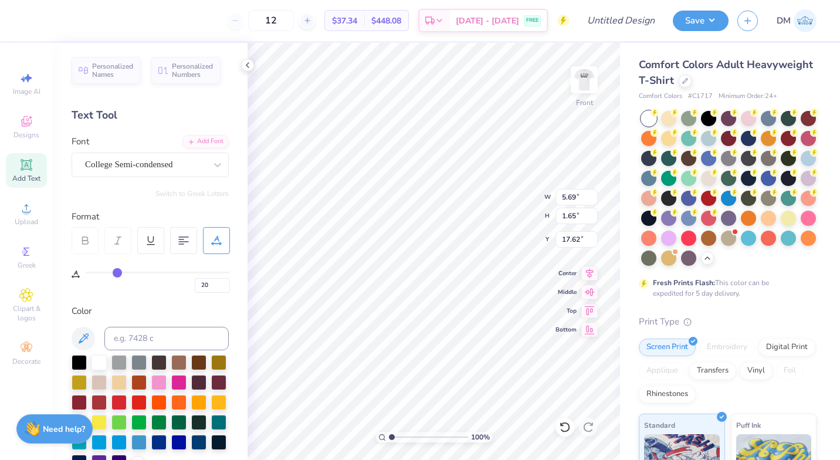
type input "18"
type input "17"
type input "16"
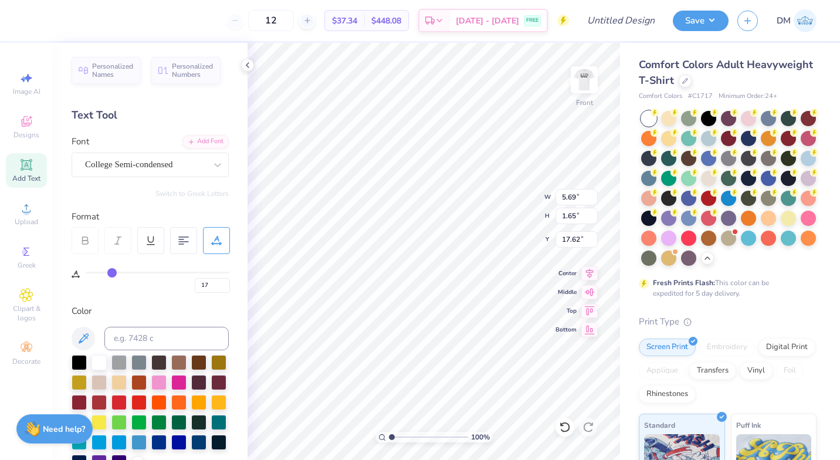
type input "16"
type input "15"
type input "14"
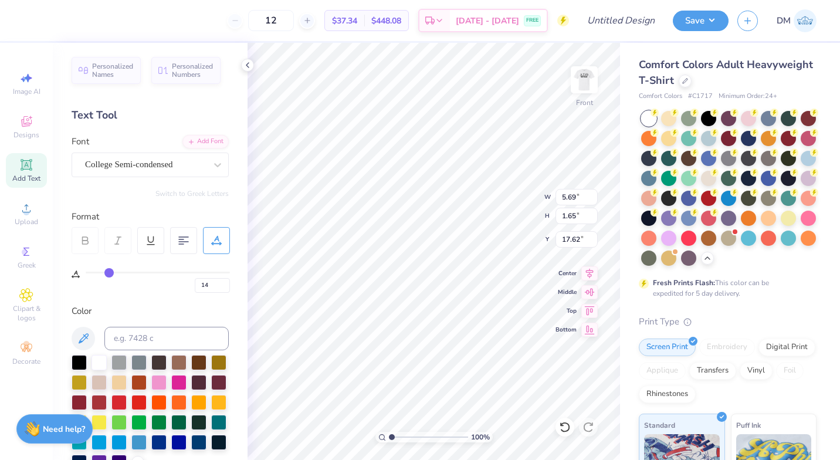
type input "13"
type input "12"
type input "11"
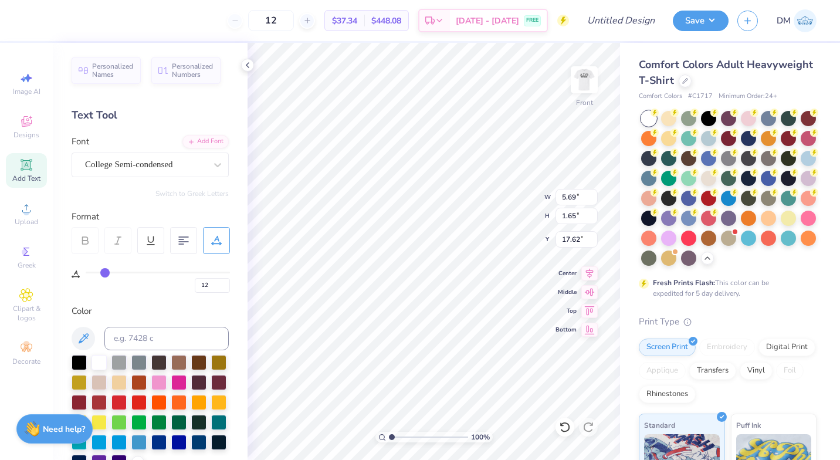
type input "11"
type input "10"
type input "9"
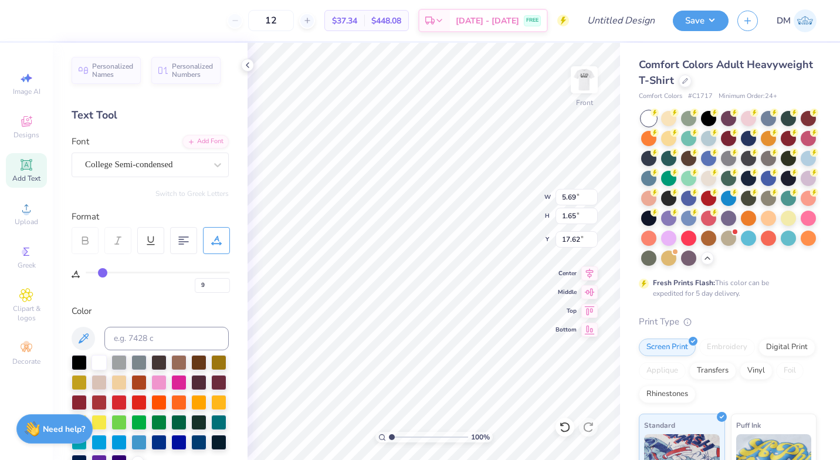
type input "8"
type input "7"
type input "6"
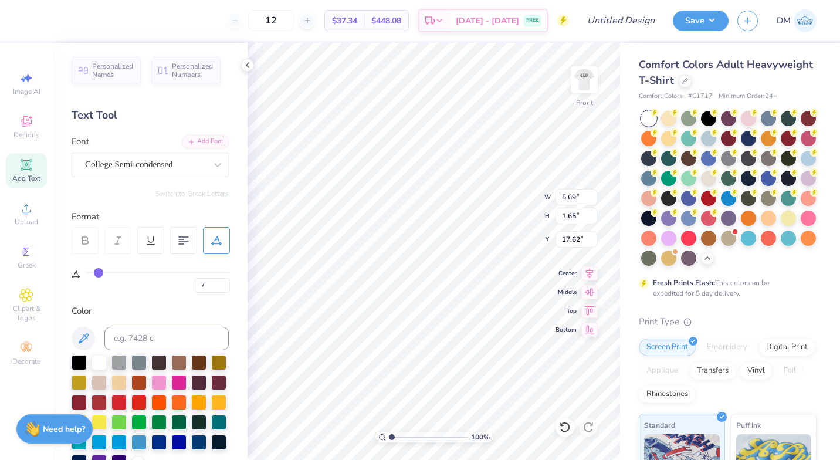
type input "6"
type input "5"
type input "4"
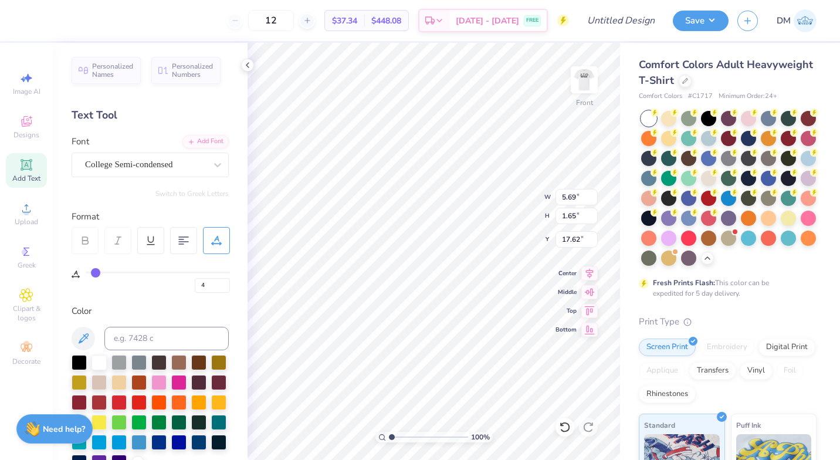
type input "3"
type input "2"
type input "1"
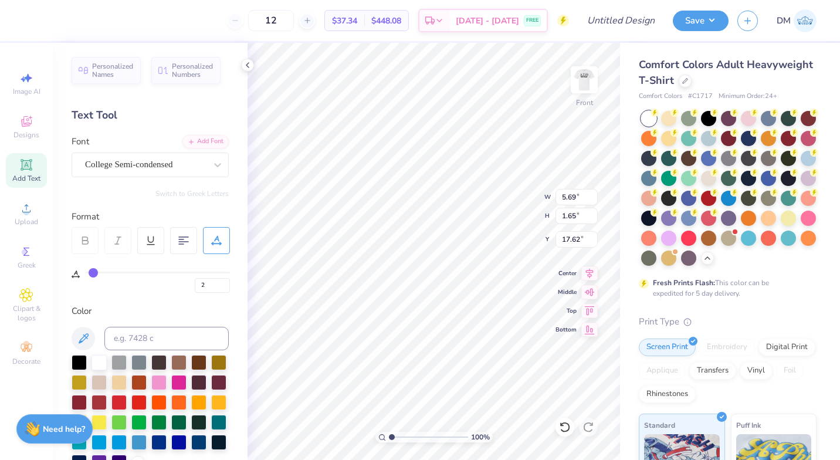
type input "1"
type input "0"
drag, startPoint x: 93, startPoint y: 271, endPoint x: 84, endPoint y: 277, distance: 11.1
click at [86, 273] on input "range" at bounding box center [158, 273] width 144 height 2
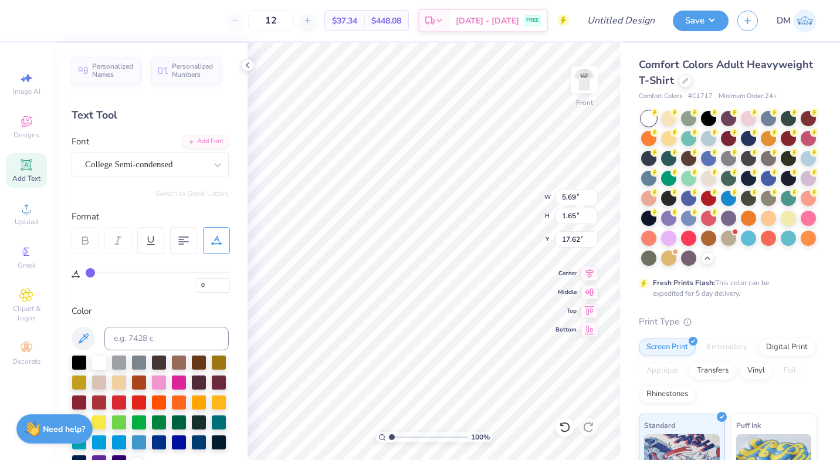
type input "3"
type input "4"
type input "5"
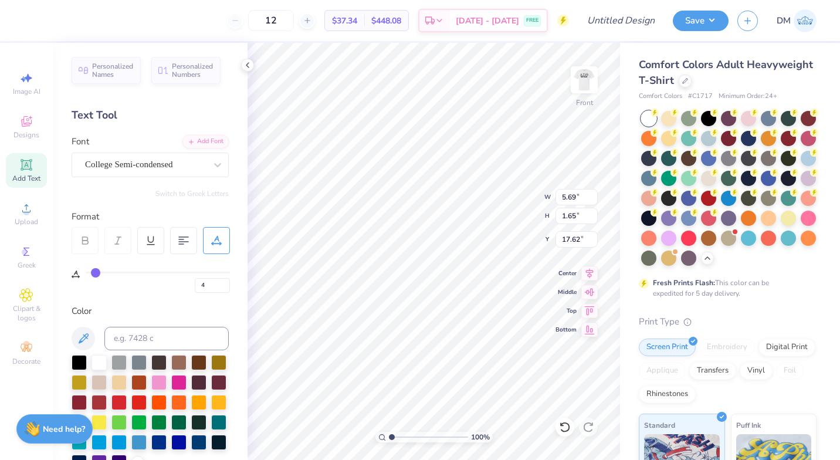
type input "5"
drag, startPoint x: 89, startPoint y: 273, endPoint x: 97, endPoint y: 271, distance: 9.1
click at [97, 272] on input "range" at bounding box center [158, 273] width 144 height 2
type input "4"
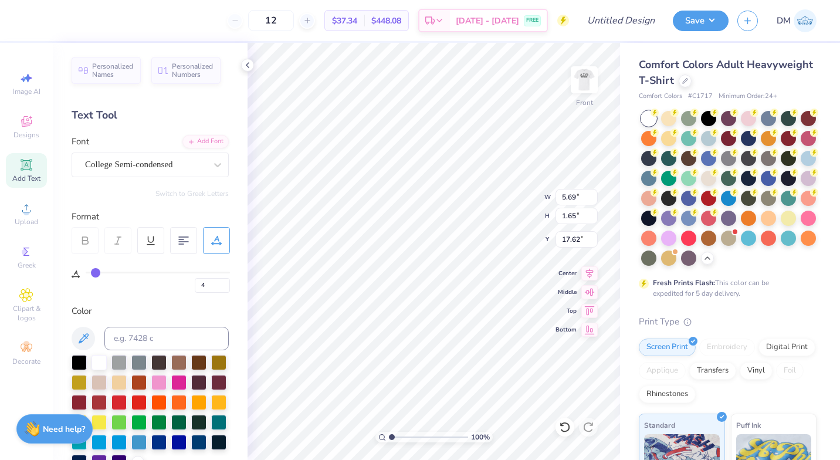
type input "2"
type input "0"
drag, startPoint x: 97, startPoint y: 271, endPoint x: 73, endPoint y: 272, distance: 24.7
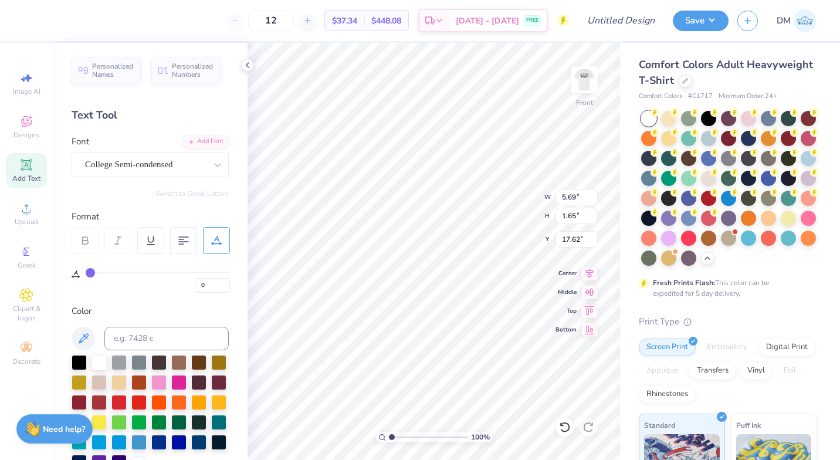
type input "0"
click at [86, 272] on input "range" at bounding box center [158, 273] width 144 height 2
click at [173, 244] on div at bounding box center [183, 240] width 27 height 27
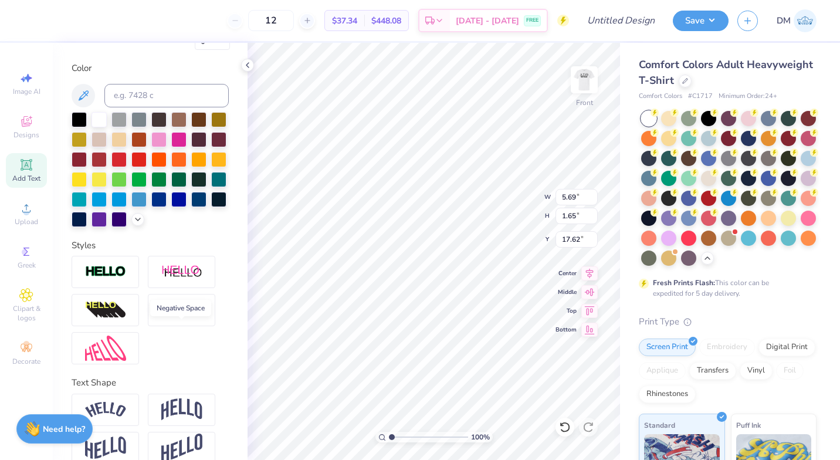
scroll to position [280, 0]
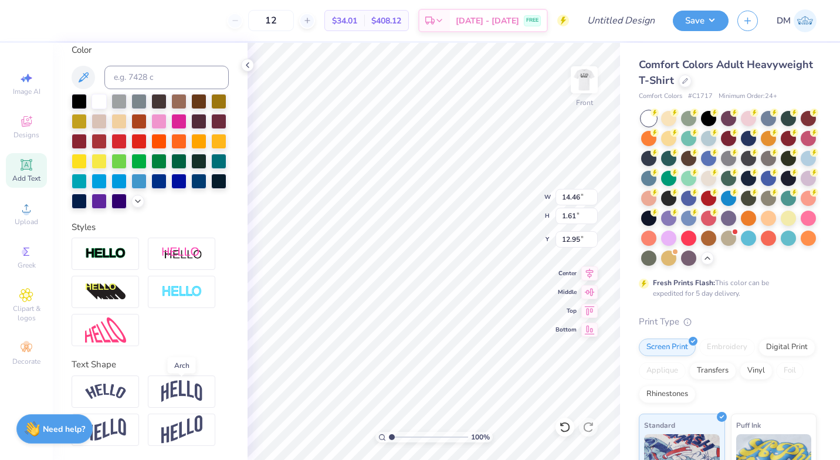
click at [187, 385] on img at bounding box center [181, 391] width 41 height 22
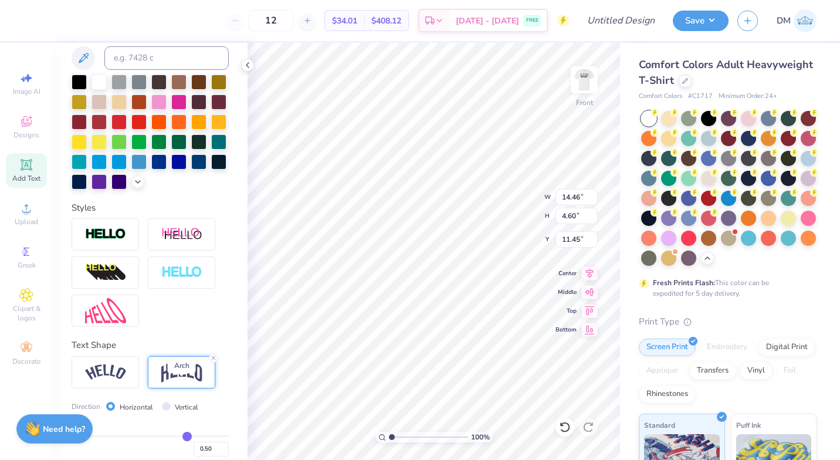
type input "4.60"
type input "5.27"
type input "14.53"
type input "1.08"
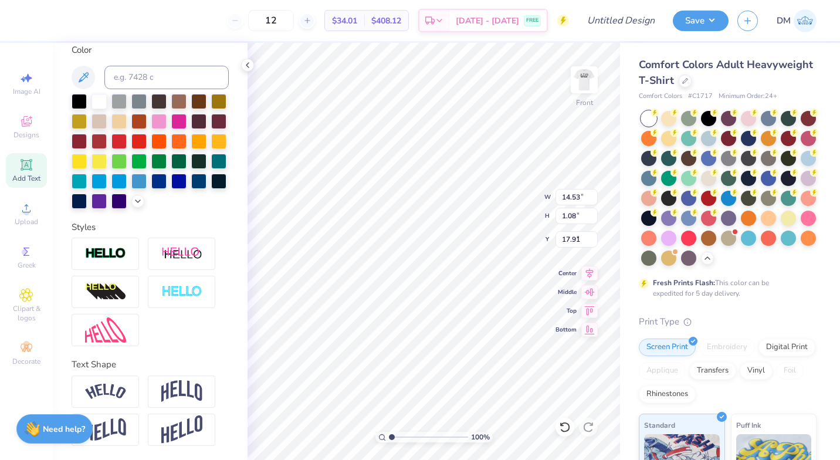
type input "9.34"
type input "10.65"
type input "0.79"
type input "8.54"
type input "8.68"
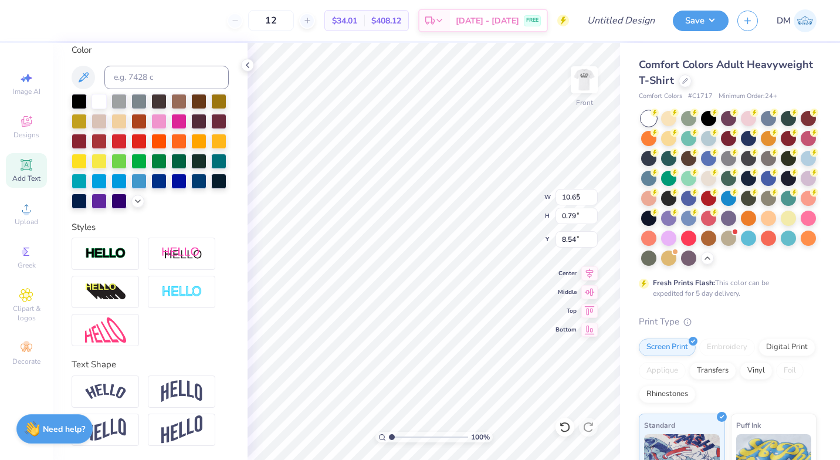
type input "0.64"
type input "14.46"
type input "4.60"
type input "3.00"
type input "6.36"
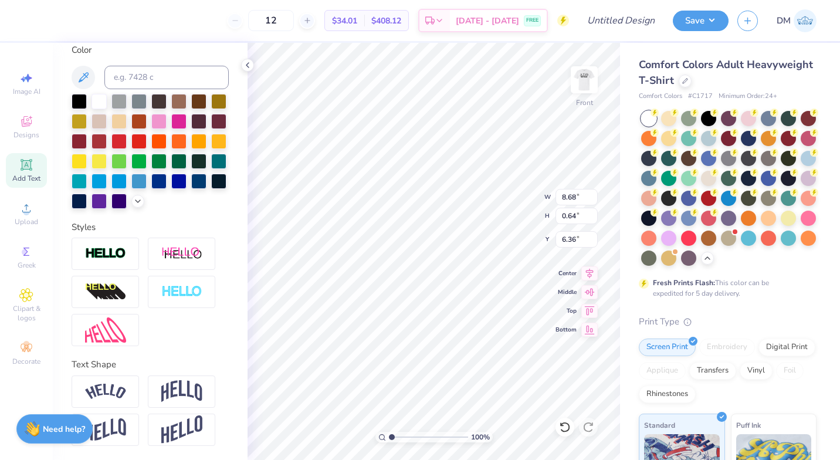
scroll to position [9, 7]
type textarea "NEW YORK 19-01-2022"
click at [589, 84] on img at bounding box center [584, 79] width 23 height 23
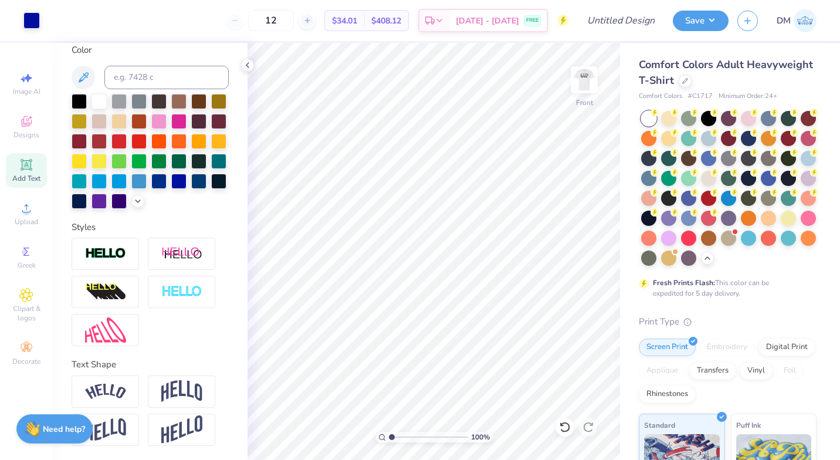
click at [585, 81] on img at bounding box center [584, 79] width 23 height 23
click at [595, 76] on img at bounding box center [584, 79] width 23 height 23
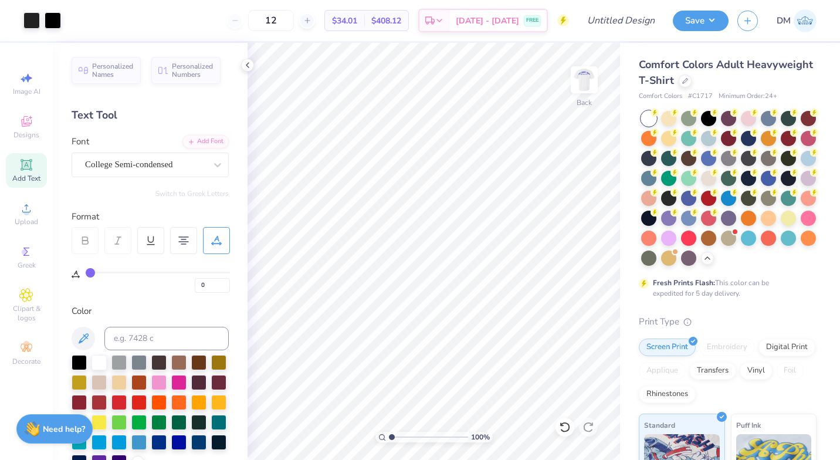
click at [582, 92] on img at bounding box center [584, 79] width 23 height 23
click at [800, 19] on img at bounding box center [805, 20] width 23 height 23
